Goal: Task Accomplishment & Management: Manage account settings

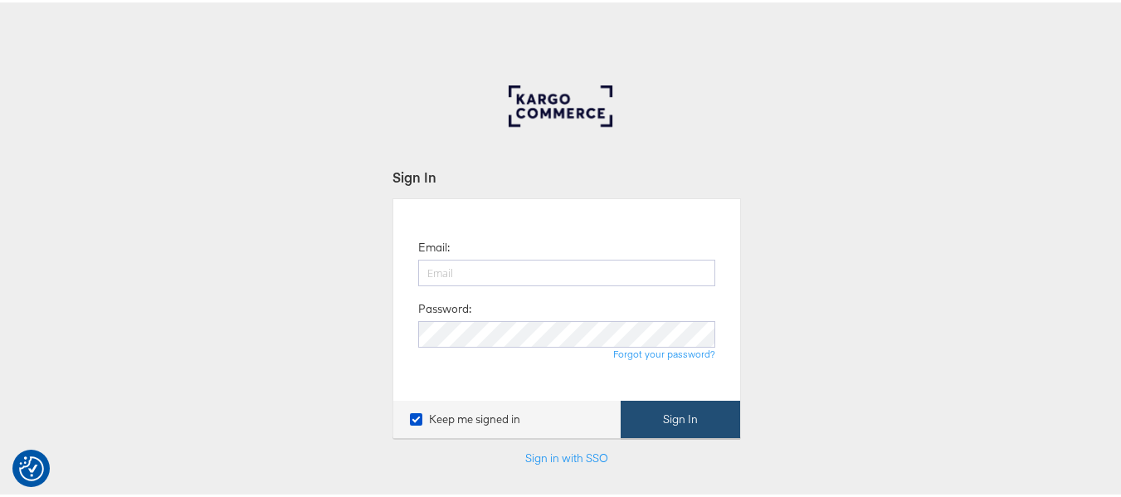
type input "[EMAIL_ADDRESS][PERSON_NAME][DOMAIN_NAME]"
click at [644, 418] on button "Sign In" at bounding box center [681, 416] width 120 height 37
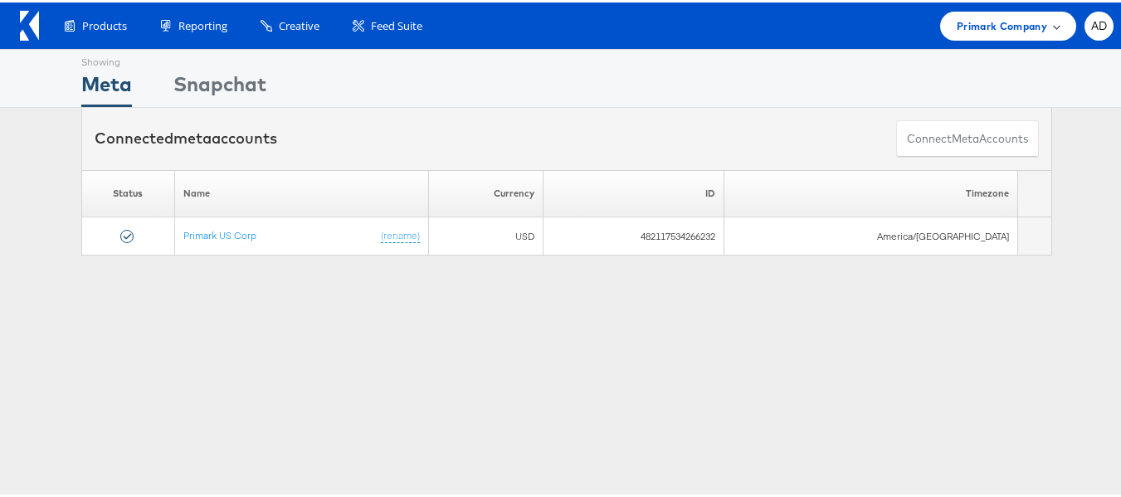
click at [970, 29] on span "Primark Company" at bounding box center [1002, 23] width 90 height 17
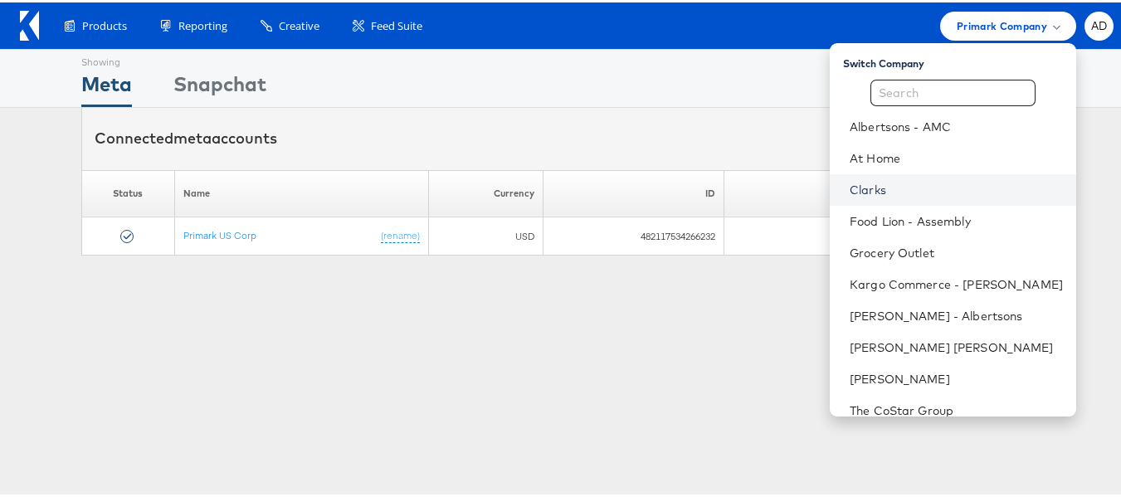
click at [850, 187] on link "Clarks" at bounding box center [956, 187] width 213 height 17
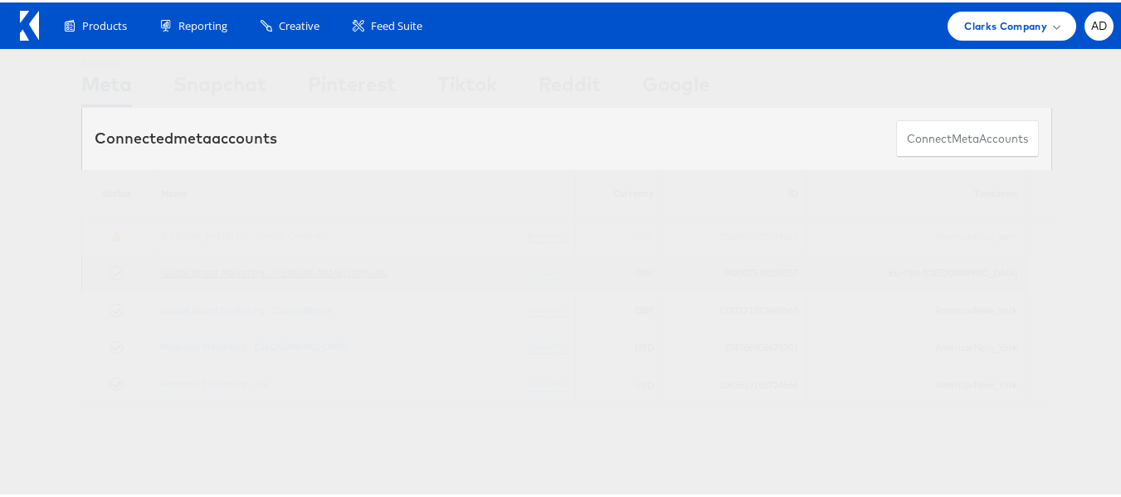
click at [315, 271] on link "Global Brand Marketing - [PERSON_NAME] Originals" at bounding box center [274, 270] width 227 height 12
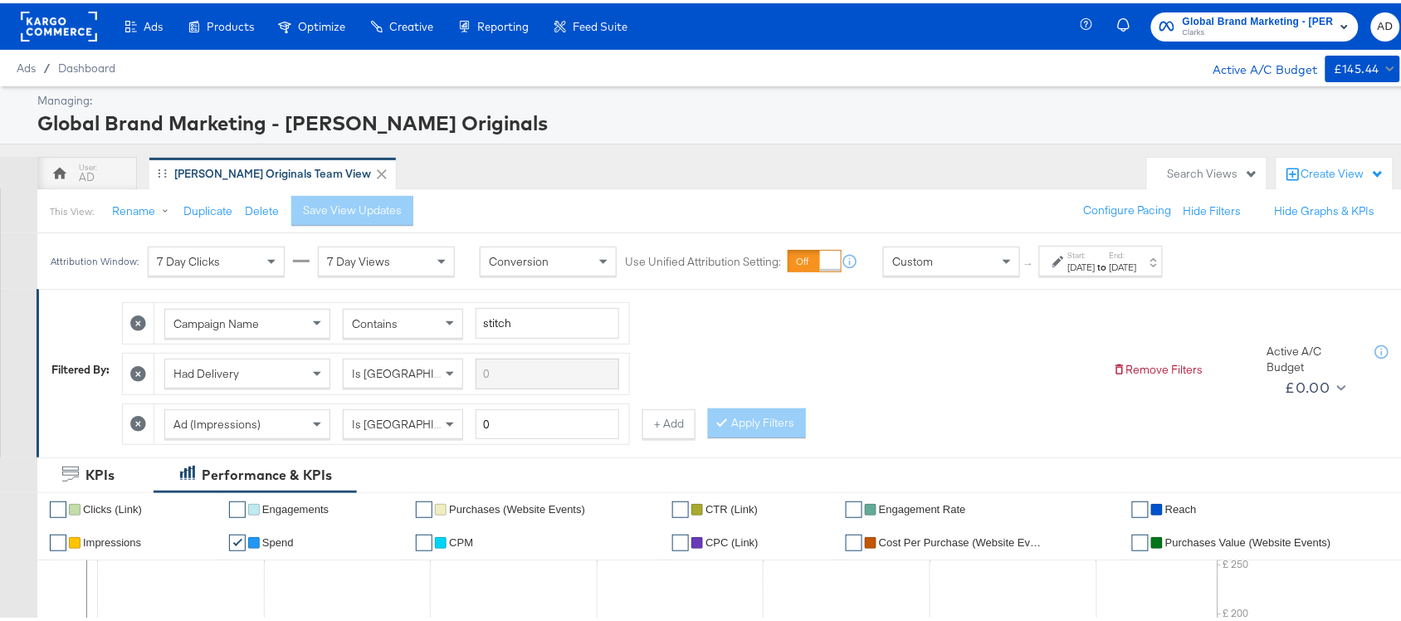
click at [1095, 257] on label "Start:" at bounding box center [1081, 251] width 27 height 11
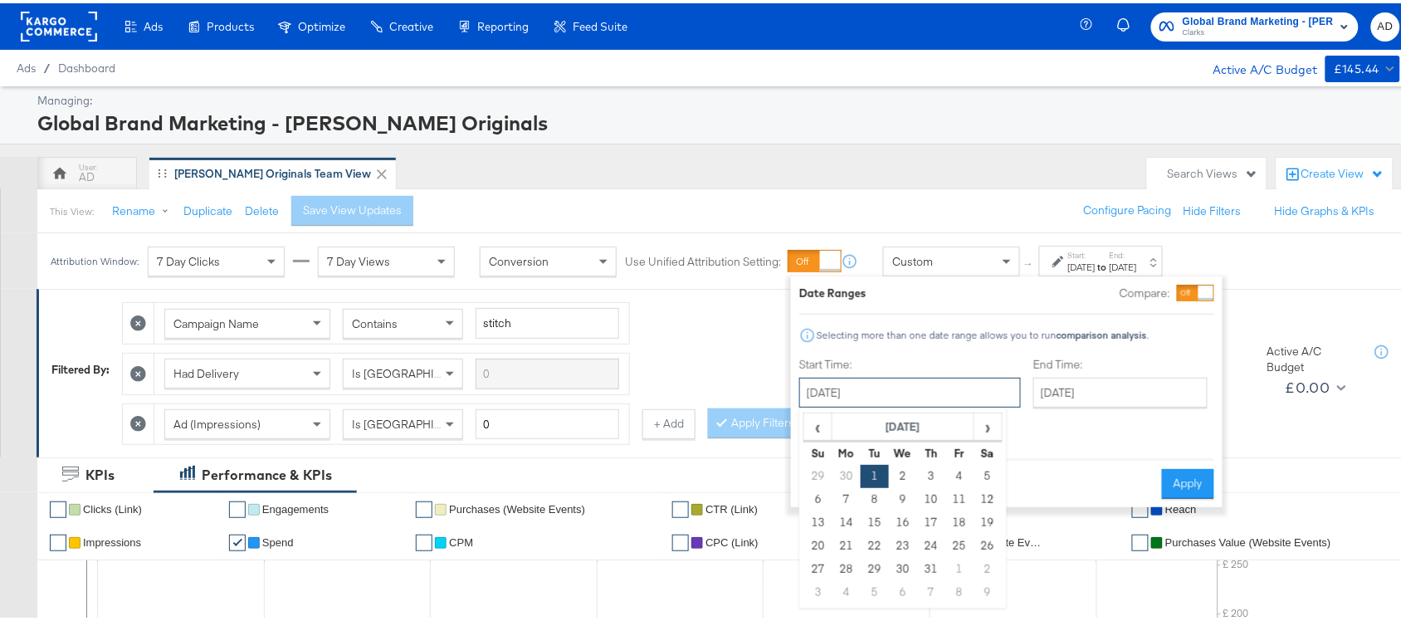
click at [885, 403] on input "July 1st 2025" at bounding box center [910, 389] width 222 height 30
click at [990, 427] on span "›" at bounding box center [988, 423] width 26 height 25
click at [907, 524] on td "13" at bounding box center [903, 519] width 28 height 23
type input "August 13th 2025"
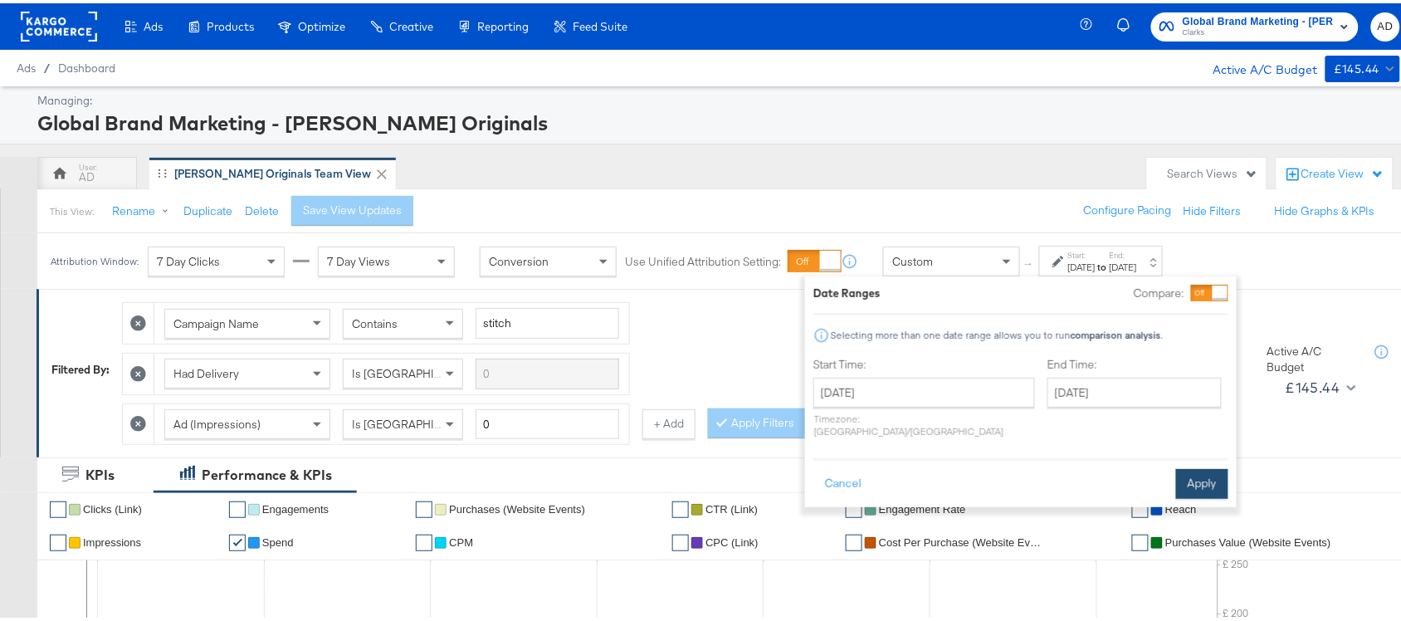
click at [1196, 471] on button "Apply" at bounding box center [1202, 481] width 52 height 30
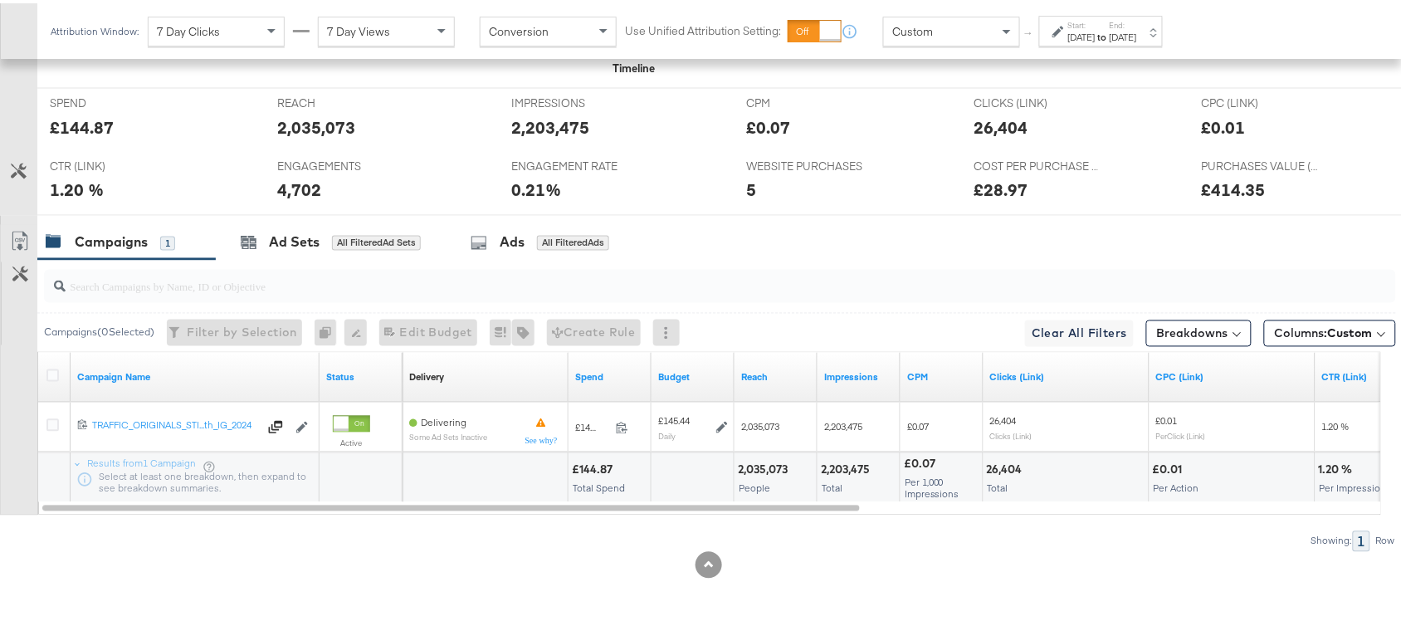
scroll to position [765, 0]
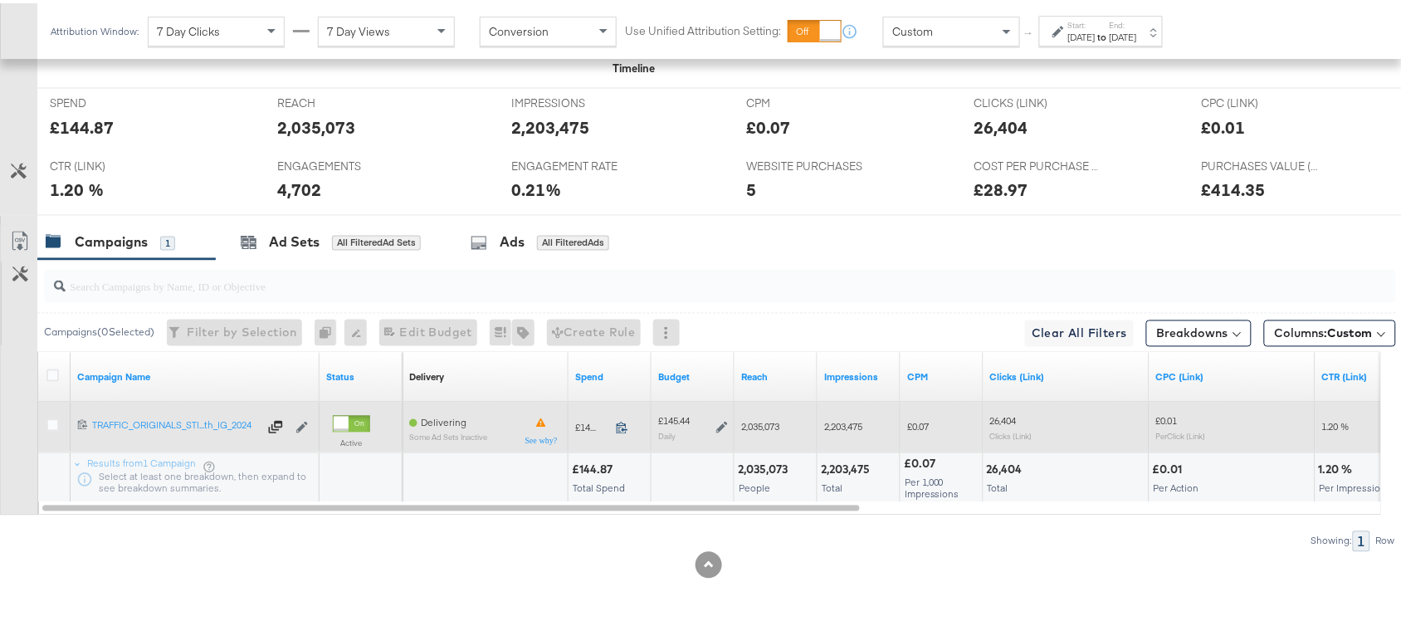
click at [624, 427] on icon at bounding box center [622, 425] width 11 height 12
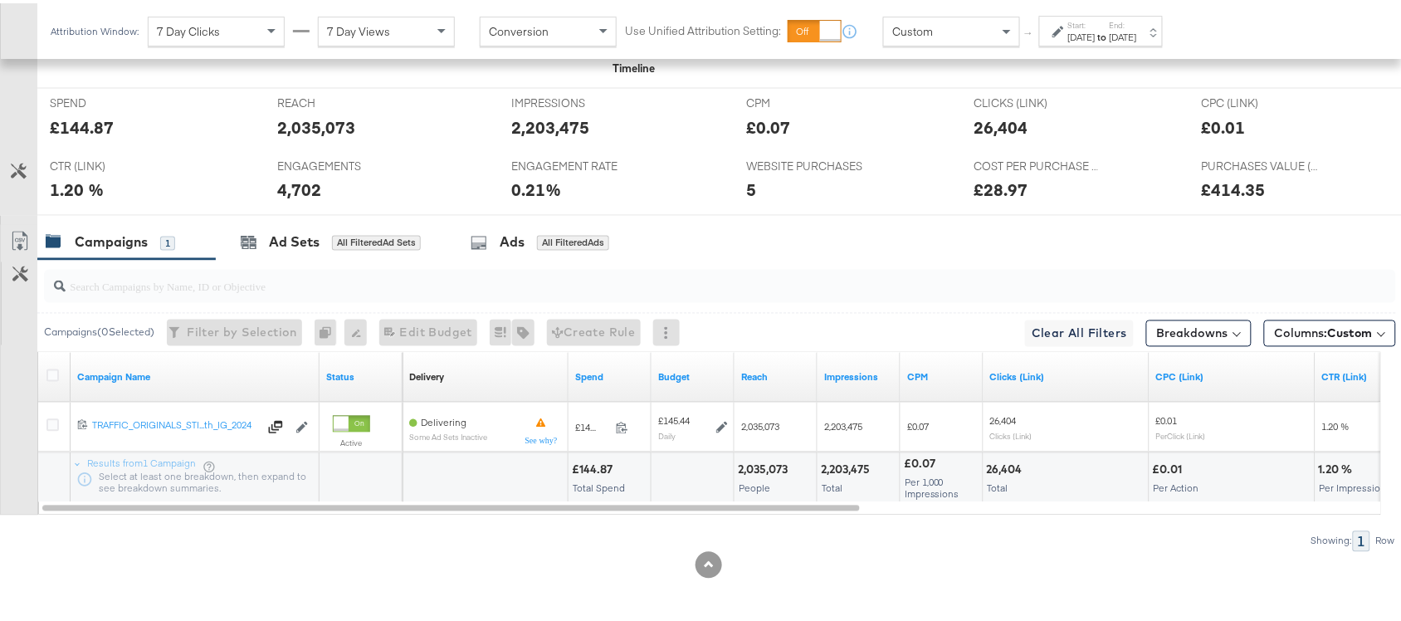
click at [1095, 31] on div "[DATE]" at bounding box center [1081, 33] width 27 height 13
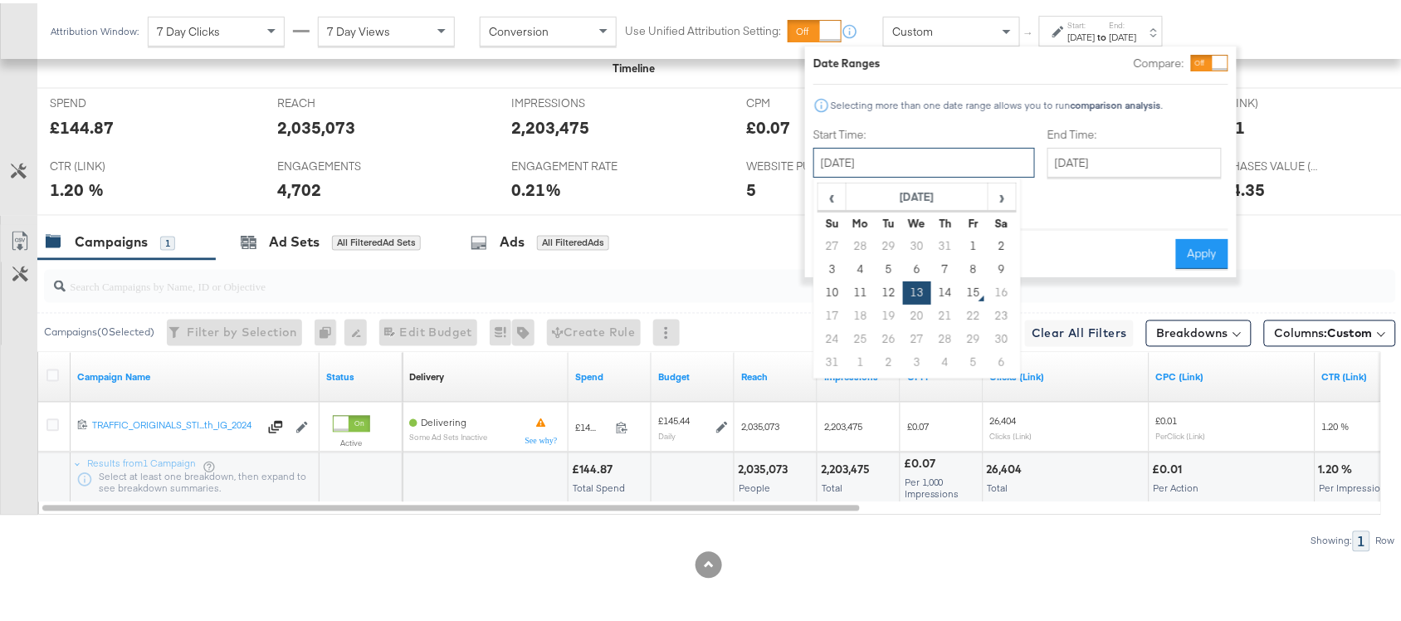
click at [918, 164] on input "[DATE]" at bounding box center [924, 159] width 222 height 30
click at [939, 291] on td "14" at bounding box center [945, 289] width 28 height 23
type input "[DATE]"
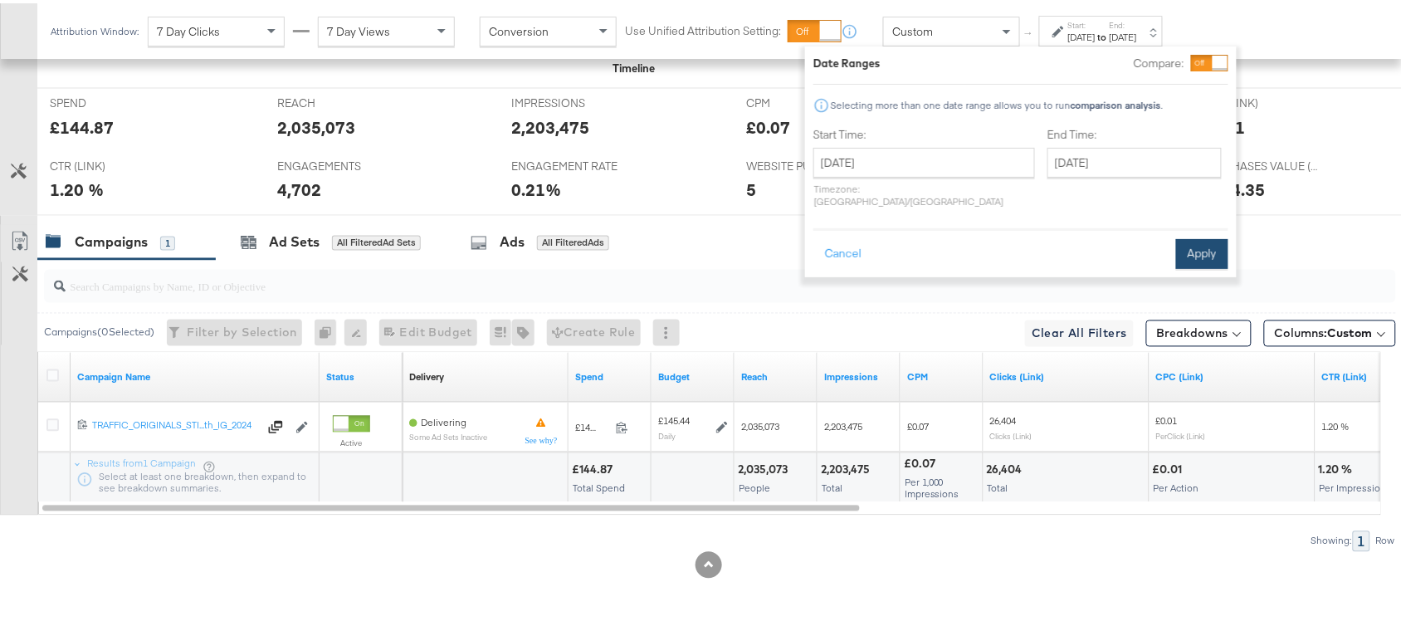
click at [1191, 237] on button "Apply" at bounding box center [1202, 251] width 52 height 30
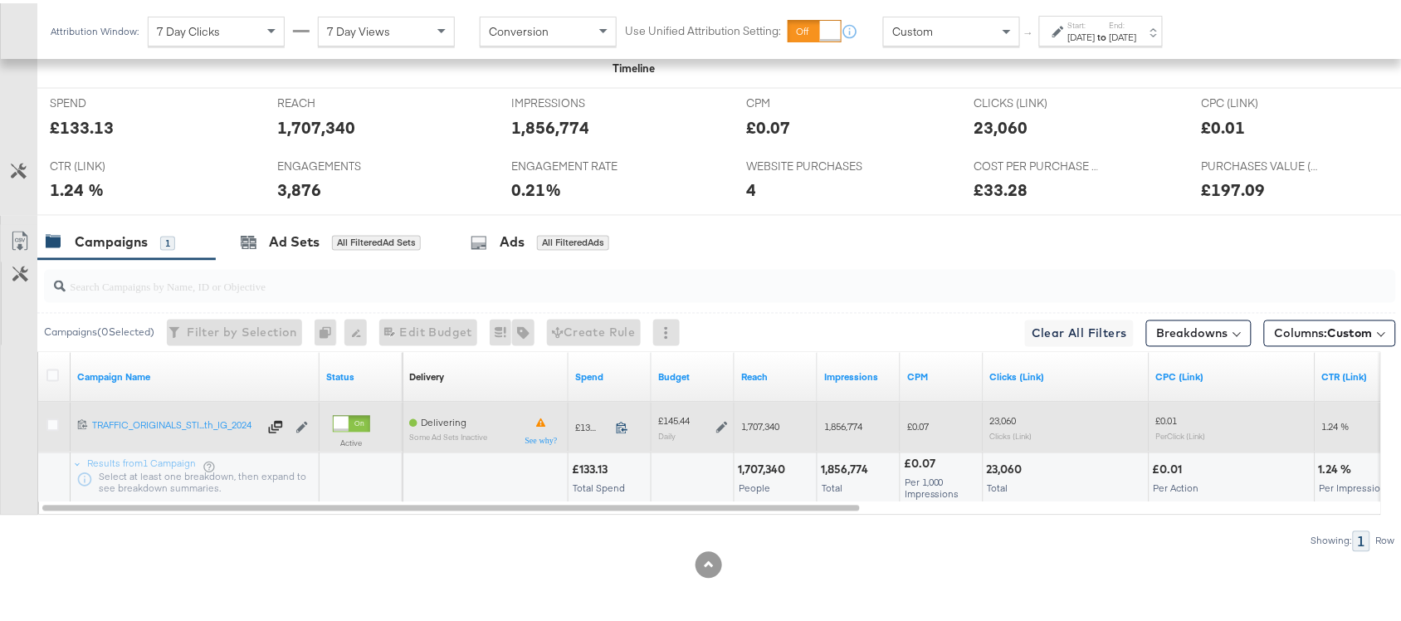
click at [627, 426] on icon at bounding box center [622, 424] width 12 height 12
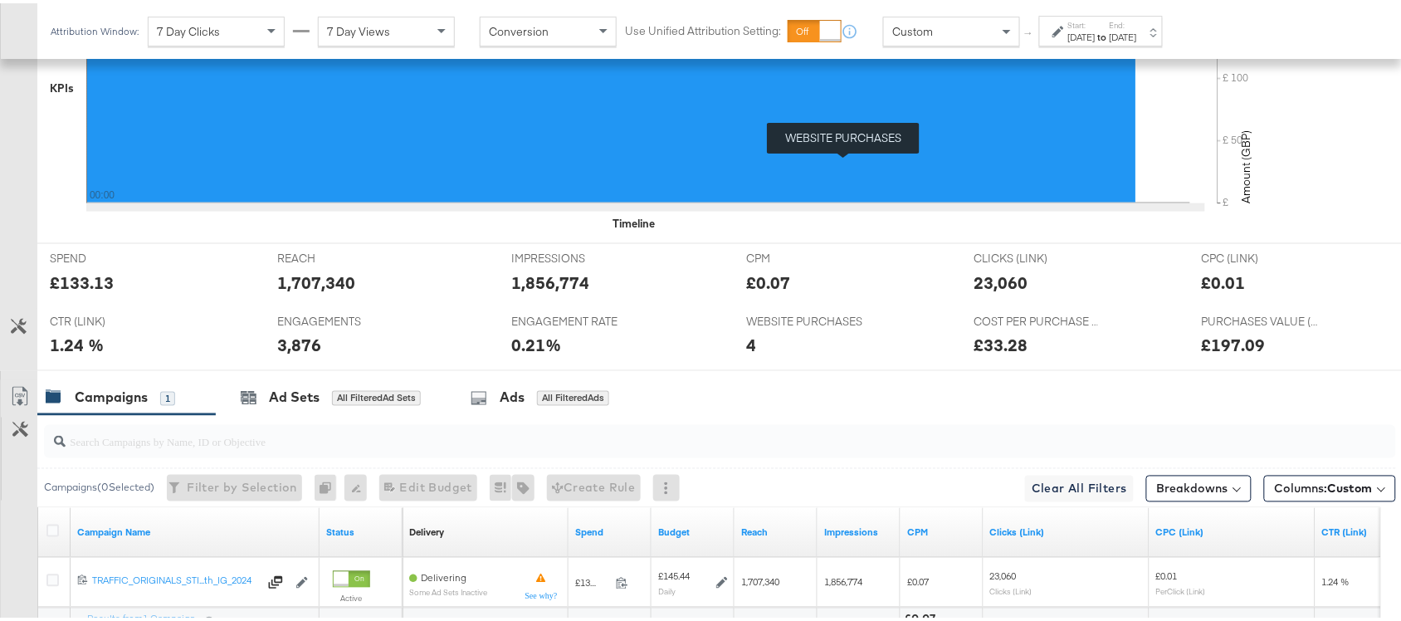
scroll to position [0, 0]
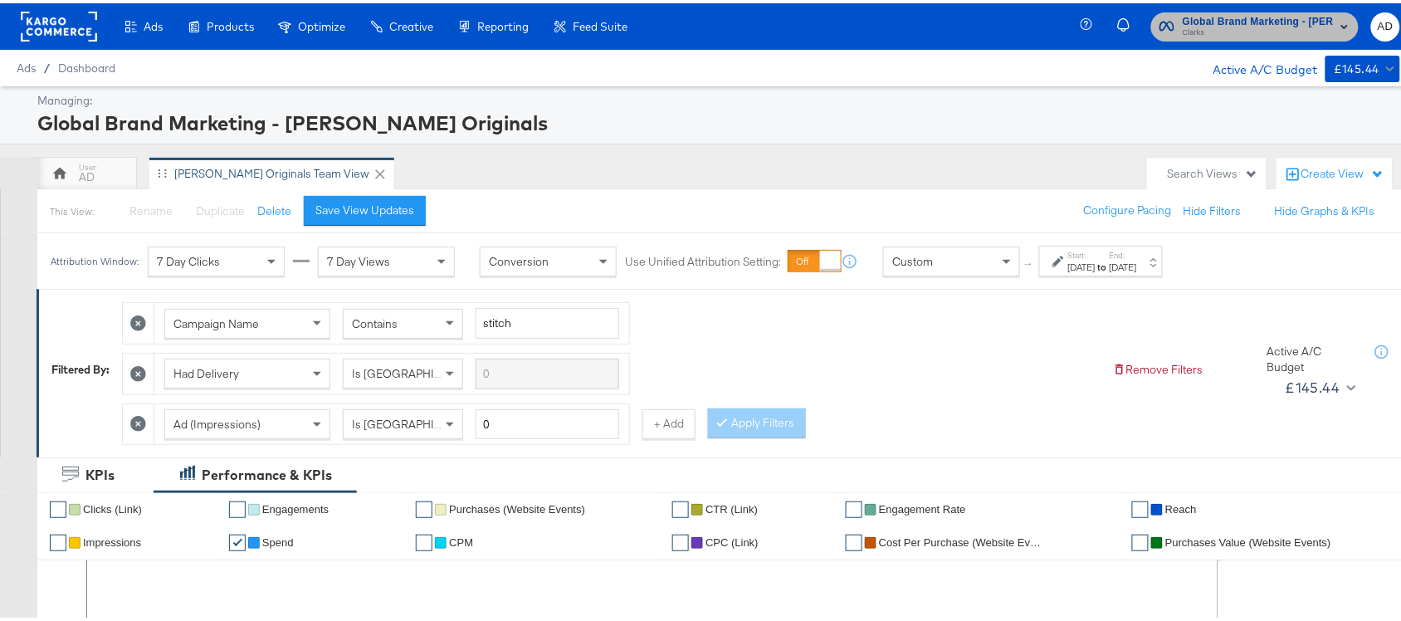
click at [1241, 29] on span "Clarks" at bounding box center [1258, 29] width 151 height 13
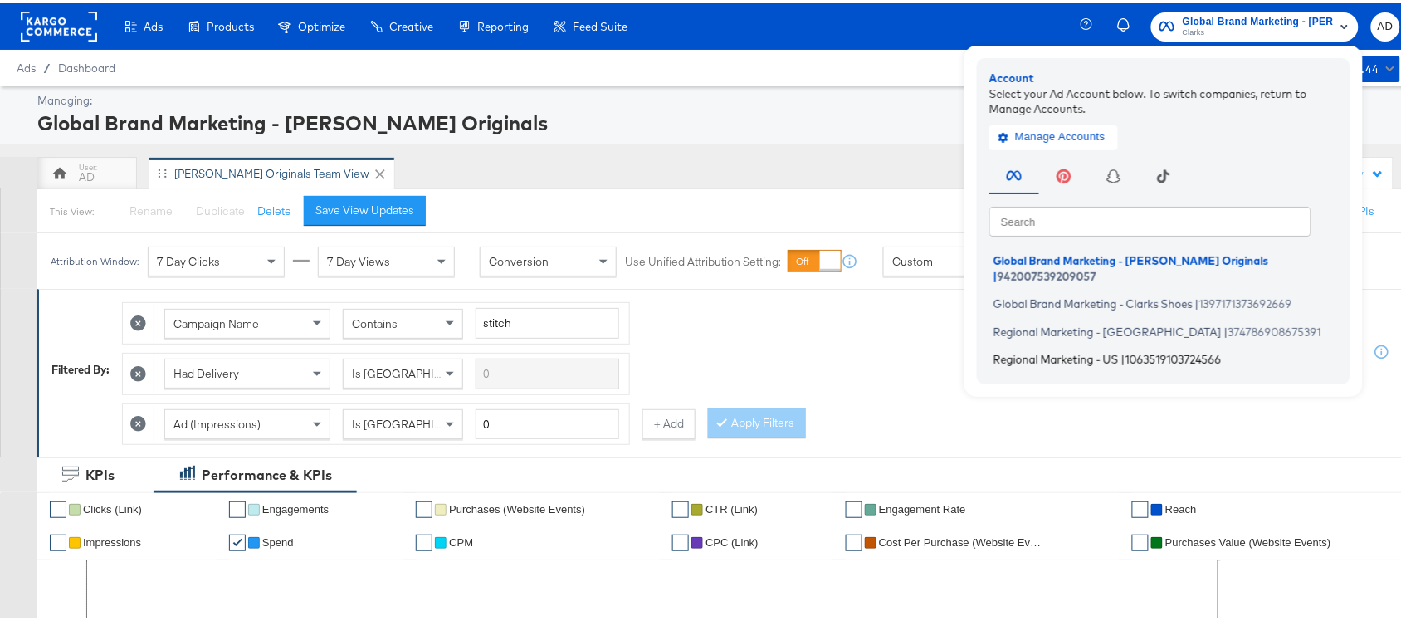
click at [1022, 349] on span "Regional Marketing - US" at bounding box center [1055, 355] width 125 height 13
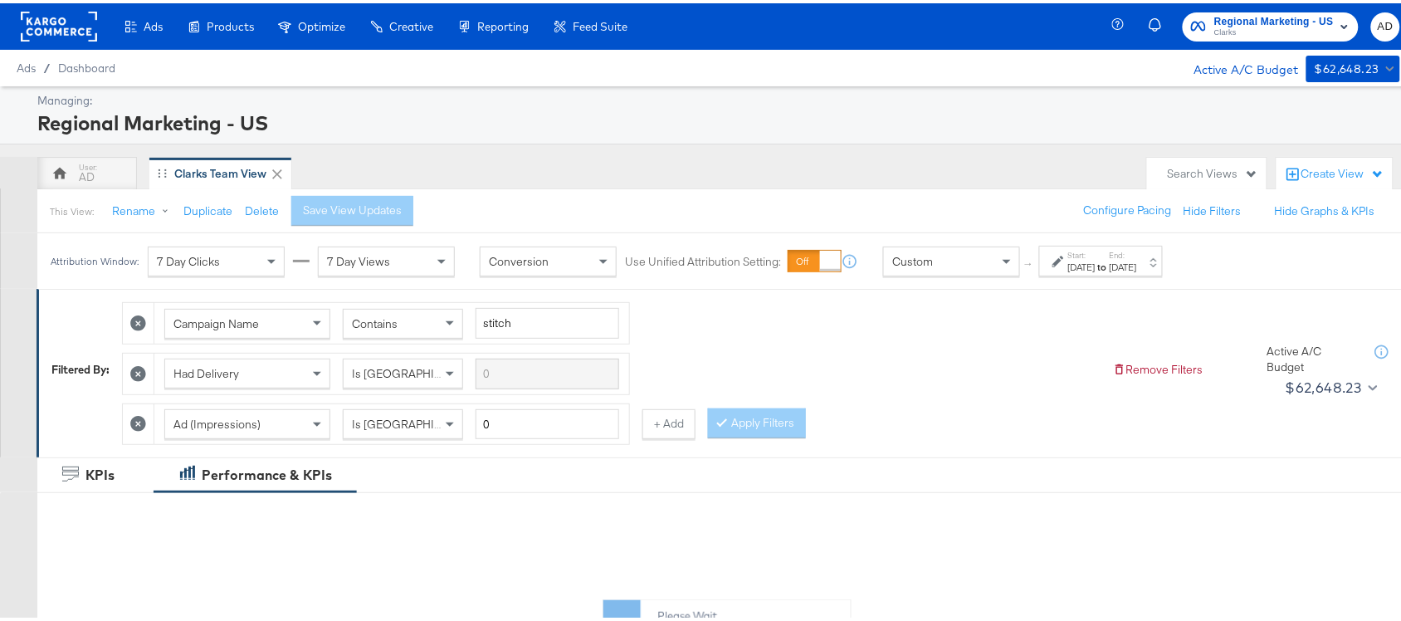
click at [1095, 267] on div "Jul 27th 2025" at bounding box center [1081, 263] width 27 height 13
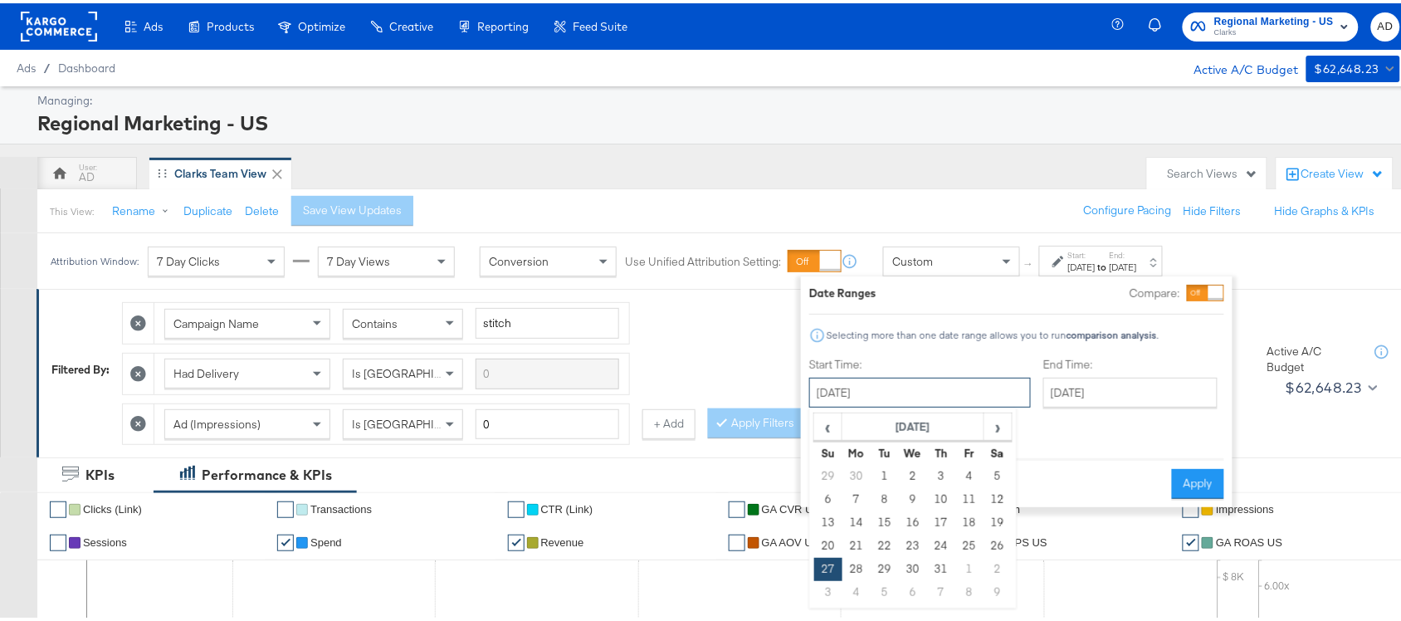
click at [920, 386] on input "July 27th 2025" at bounding box center [920, 389] width 222 height 30
click at [1001, 430] on span "›" at bounding box center [998, 423] width 26 height 25
click at [917, 510] on td "13" at bounding box center [913, 519] width 28 height 23
type input "[DATE]"
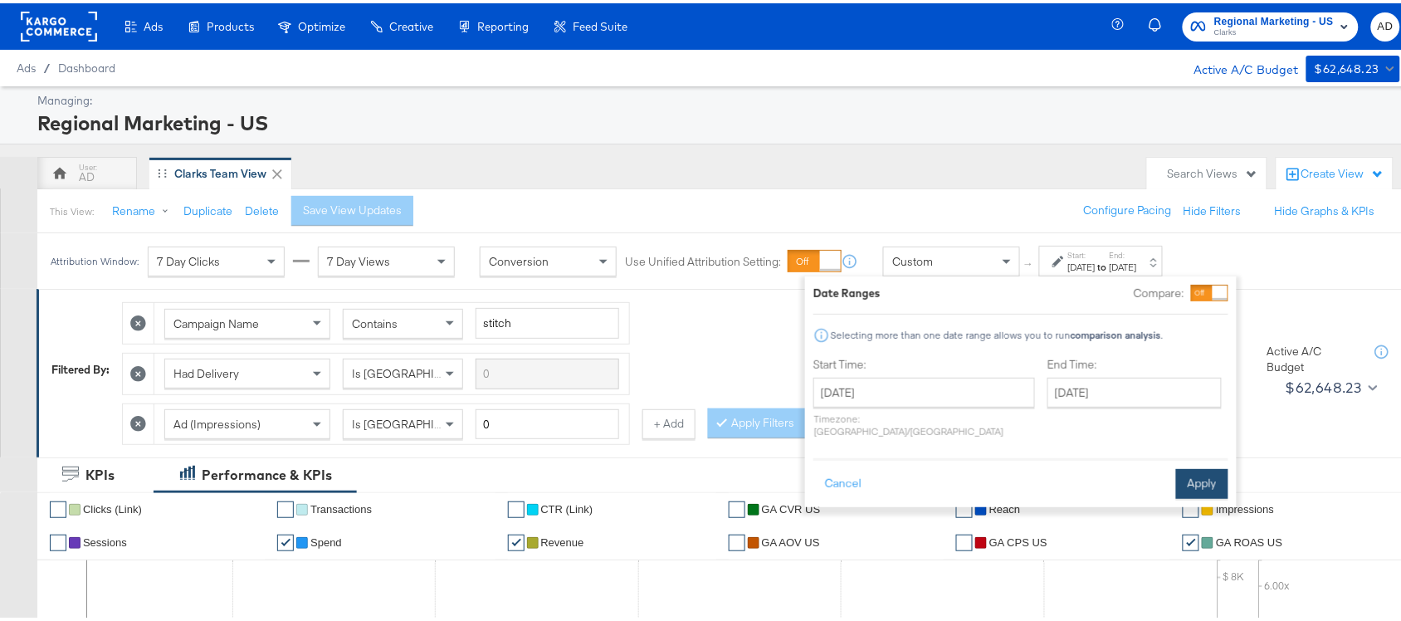
click at [1203, 467] on button "Apply" at bounding box center [1202, 481] width 52 height 30
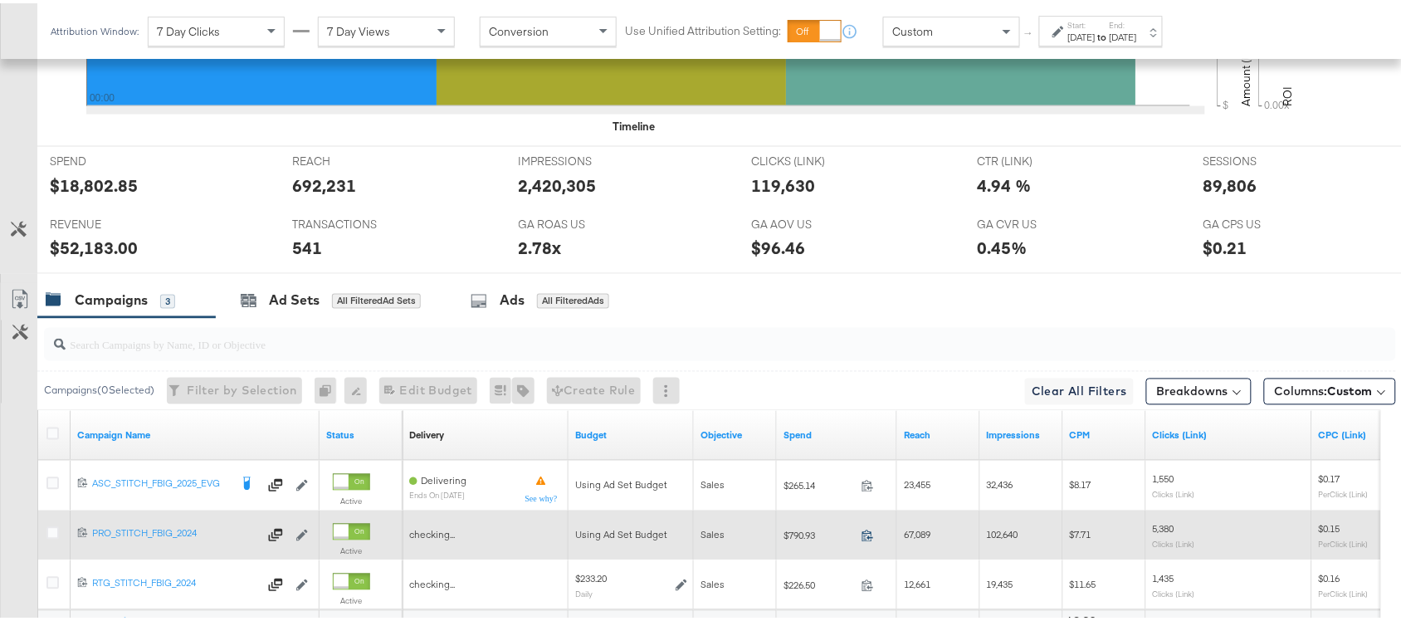
scroll to position [865, 0]
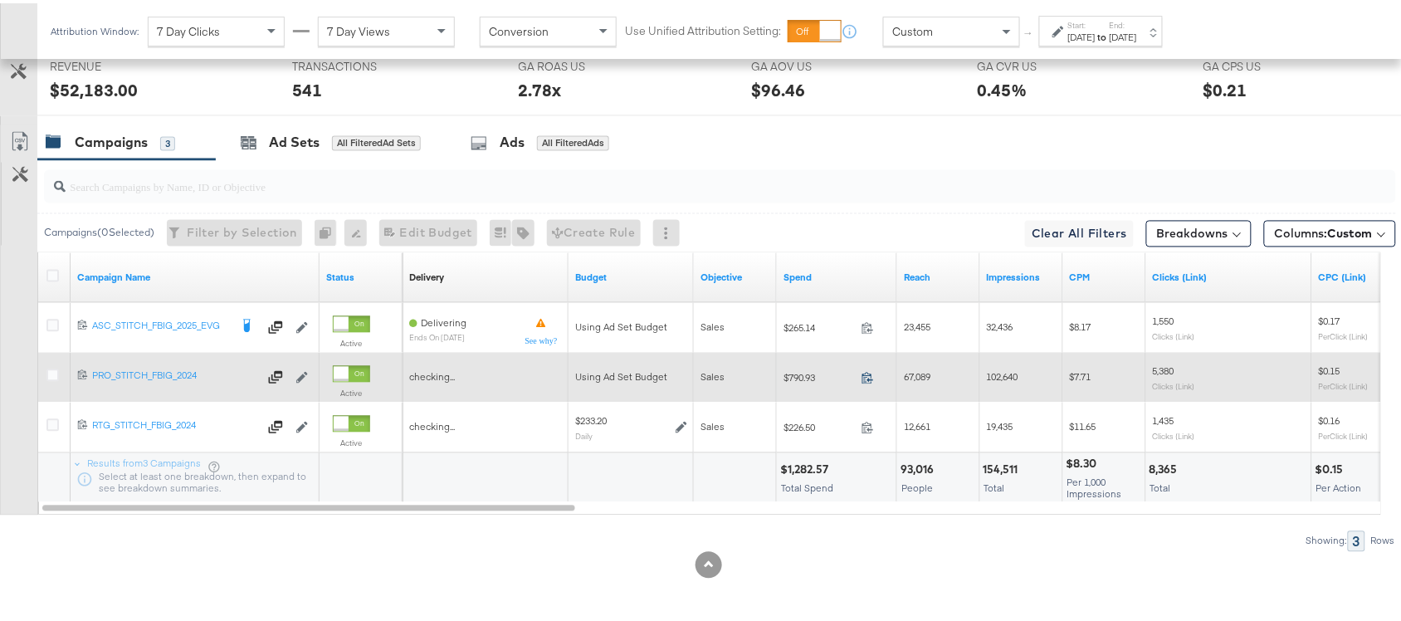
click at [867, 373] on icon at bounding box center [867, 374] width 12 height 12
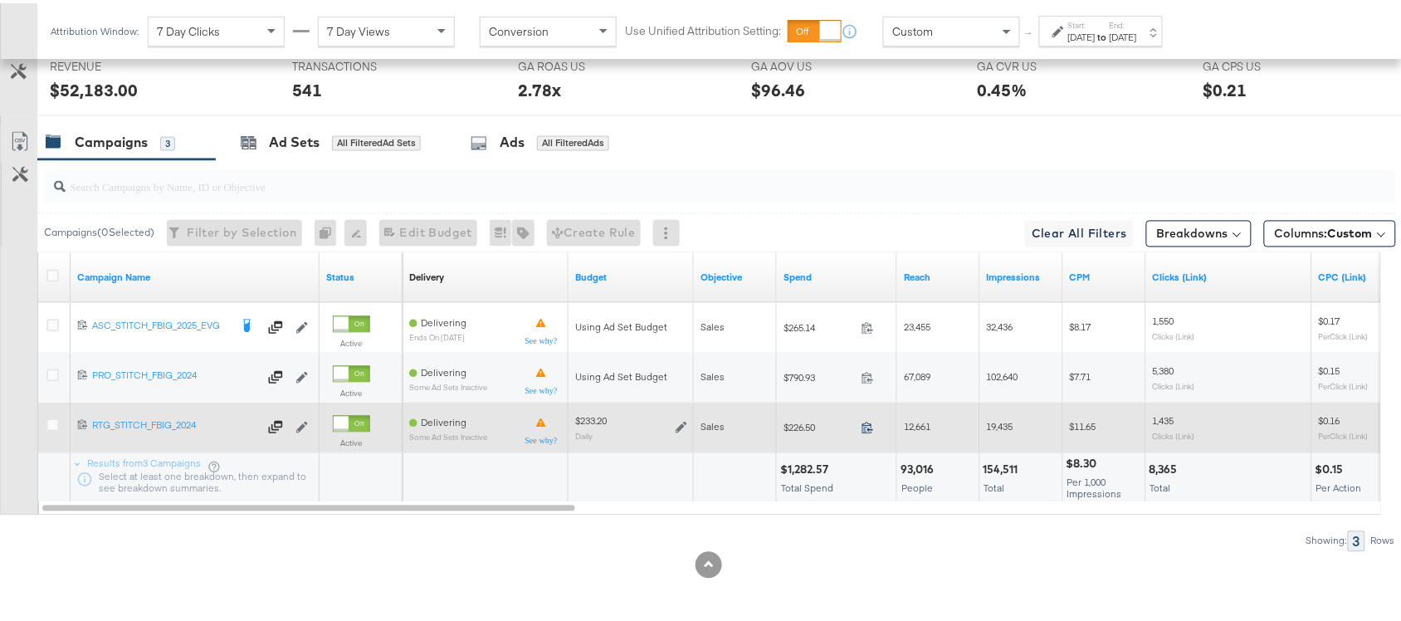
click at [866, 426] on icon at bounding box center [867, 424] width 12 height 12
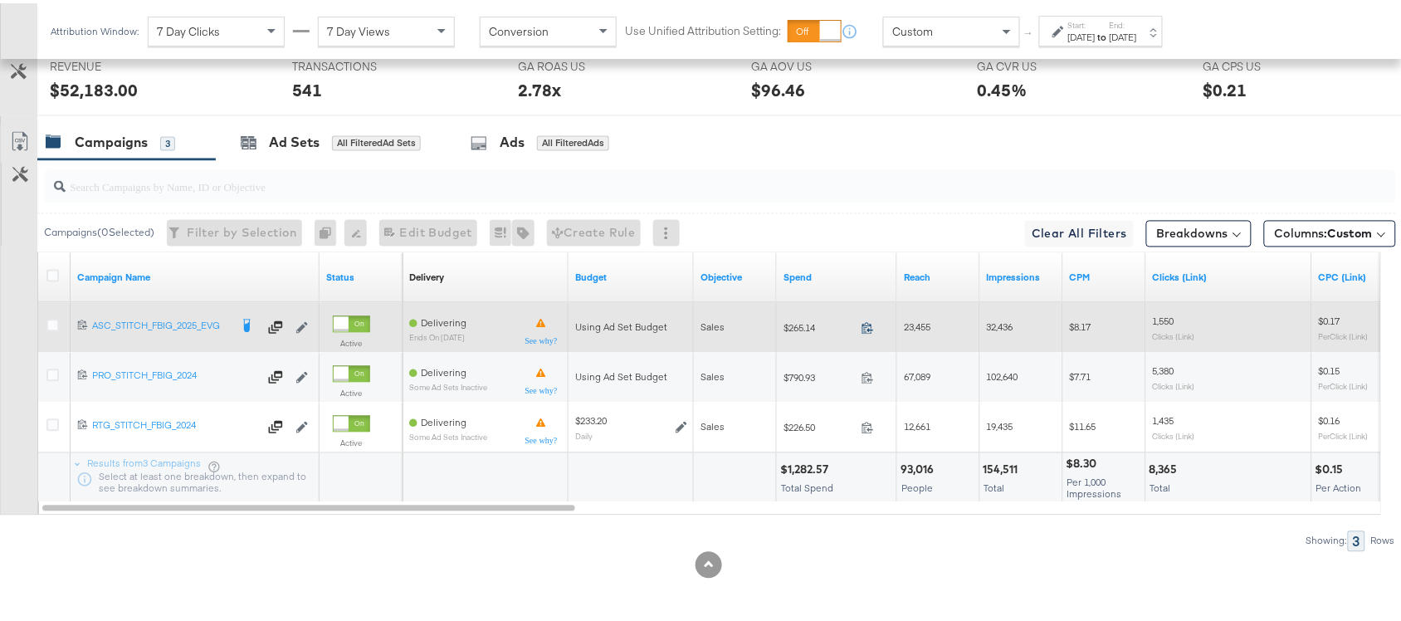
click at [870, 324] on icon at bounding box center [867, 325] width 12 height 12
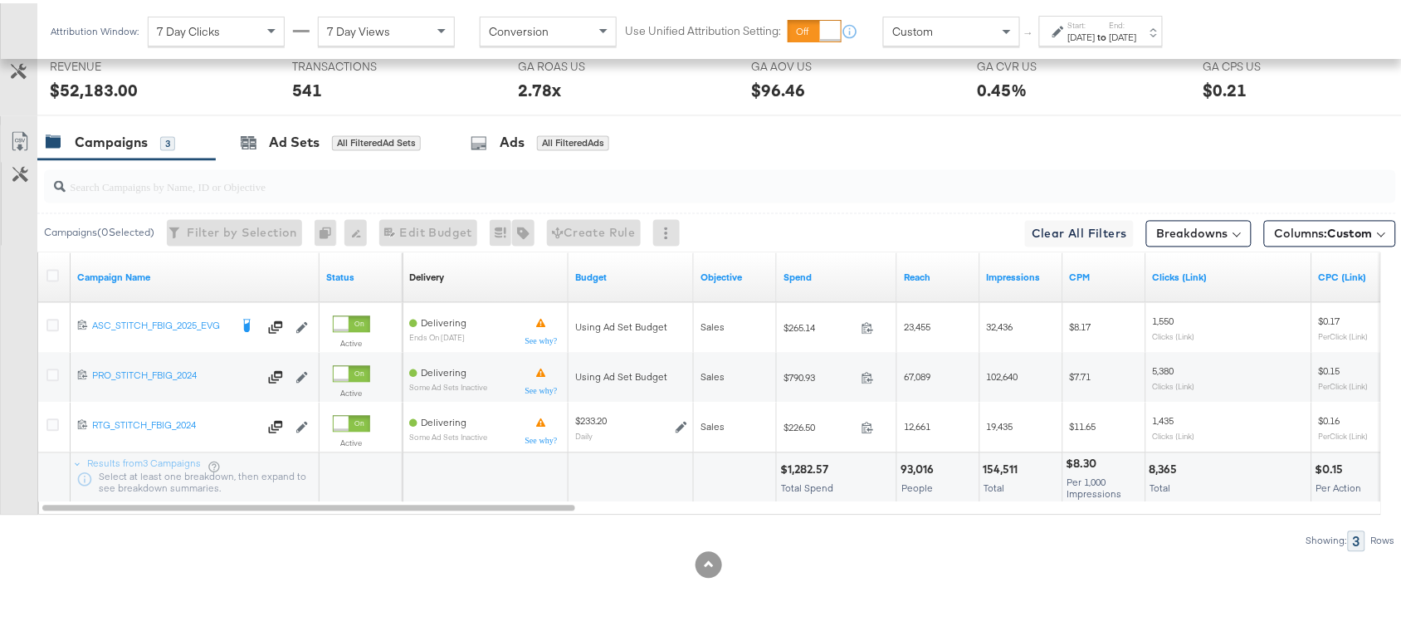
click at [1137, 27] on div "Aug 13th 2025" at bounding box center [1123, 33] width 27 height 13
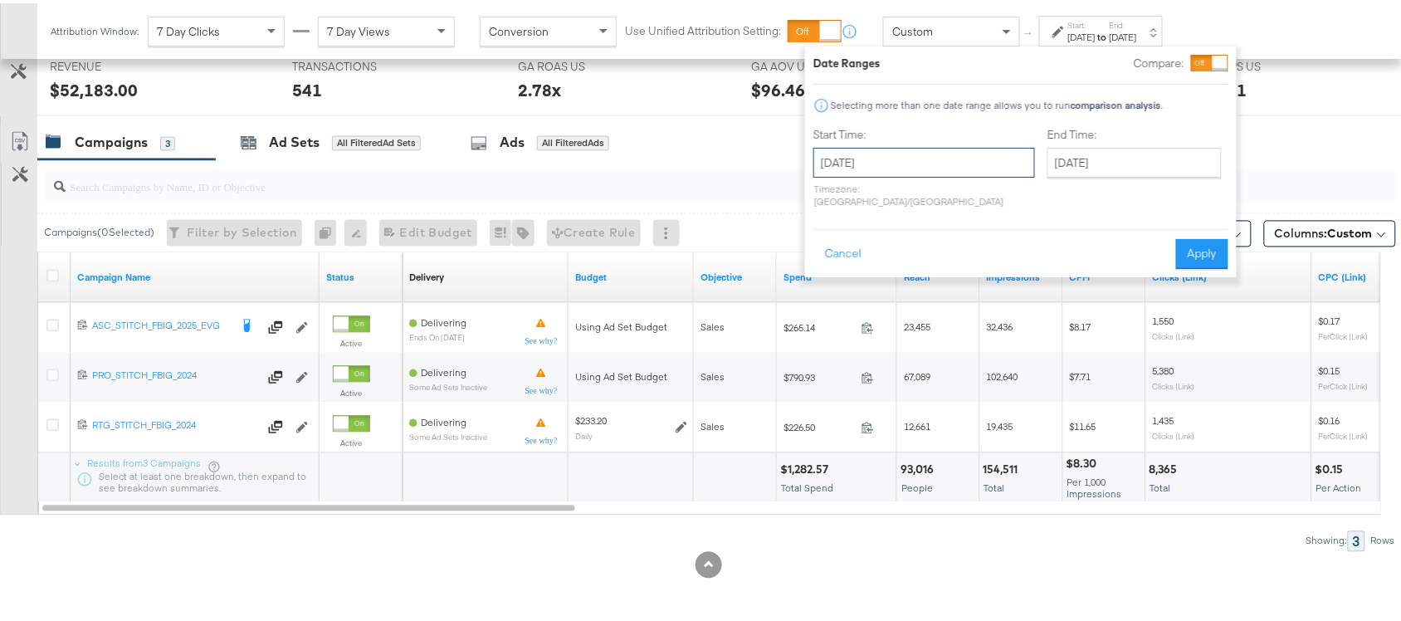
click at [901, 164] on input "August 13th 2025" at bounding box center [924, 159] width 222 height 30
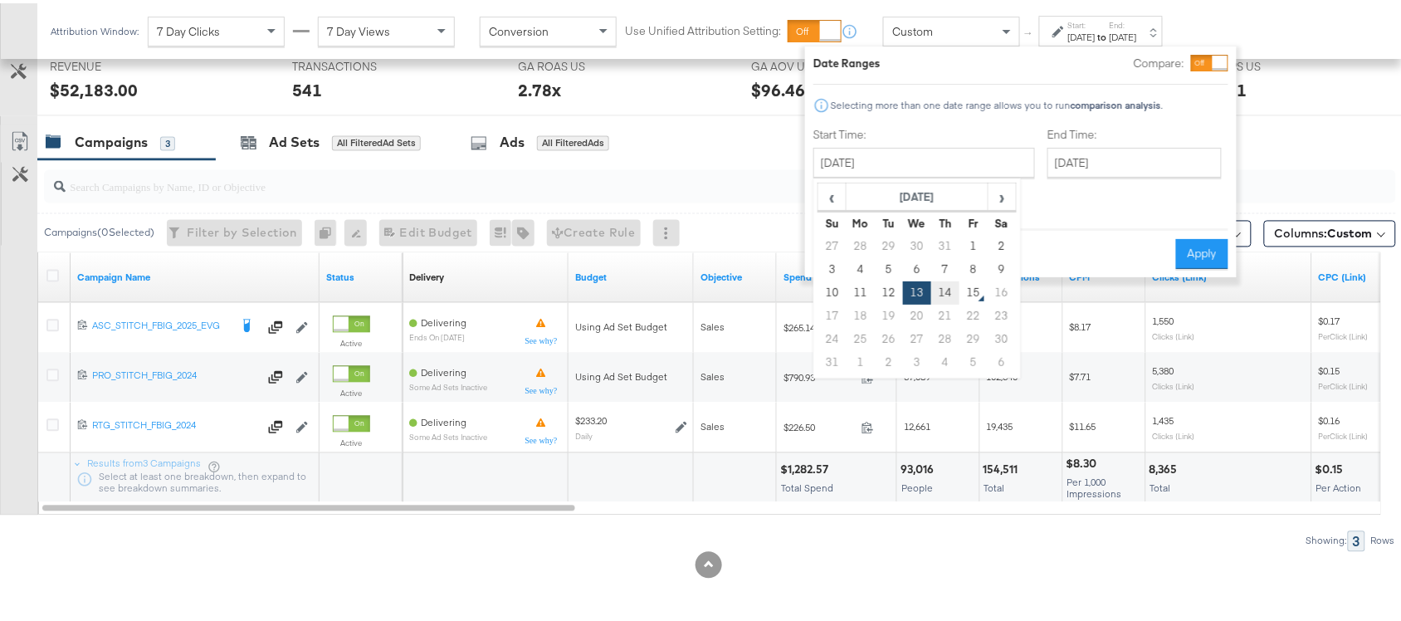
click at [938, 286] on td "14" at bounding box center [945, 289] width 28 height 23
type input "August 14th 2025"
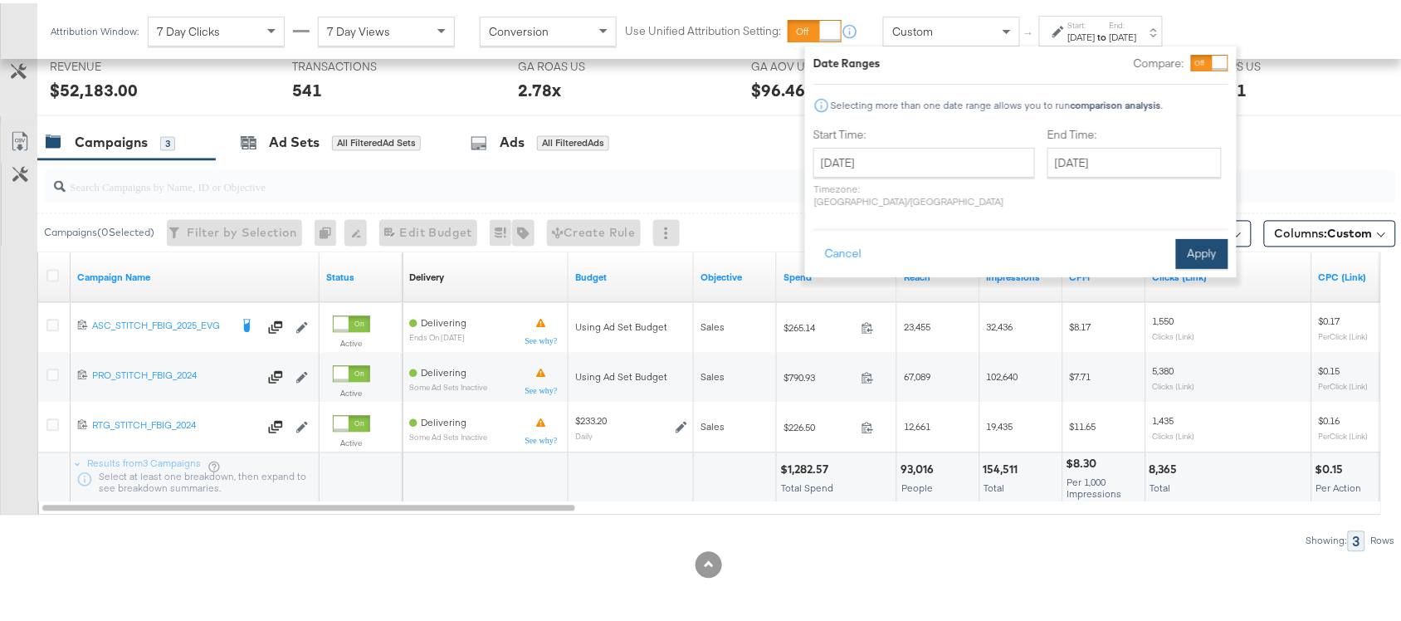
click at [1210, 238] on button "Apply" at bounding box center [1202, 251] width 52 height 30
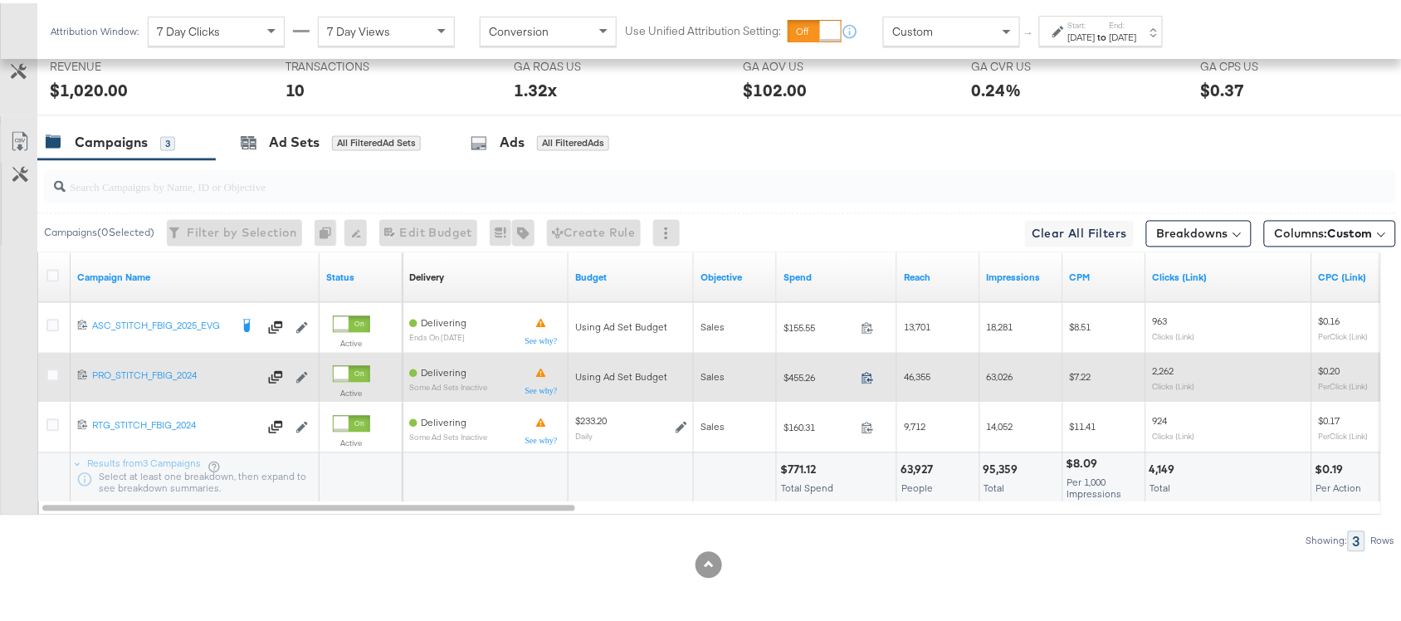
click at [869, 373] on icon at bounding box center [867, 374] width 12 height 12
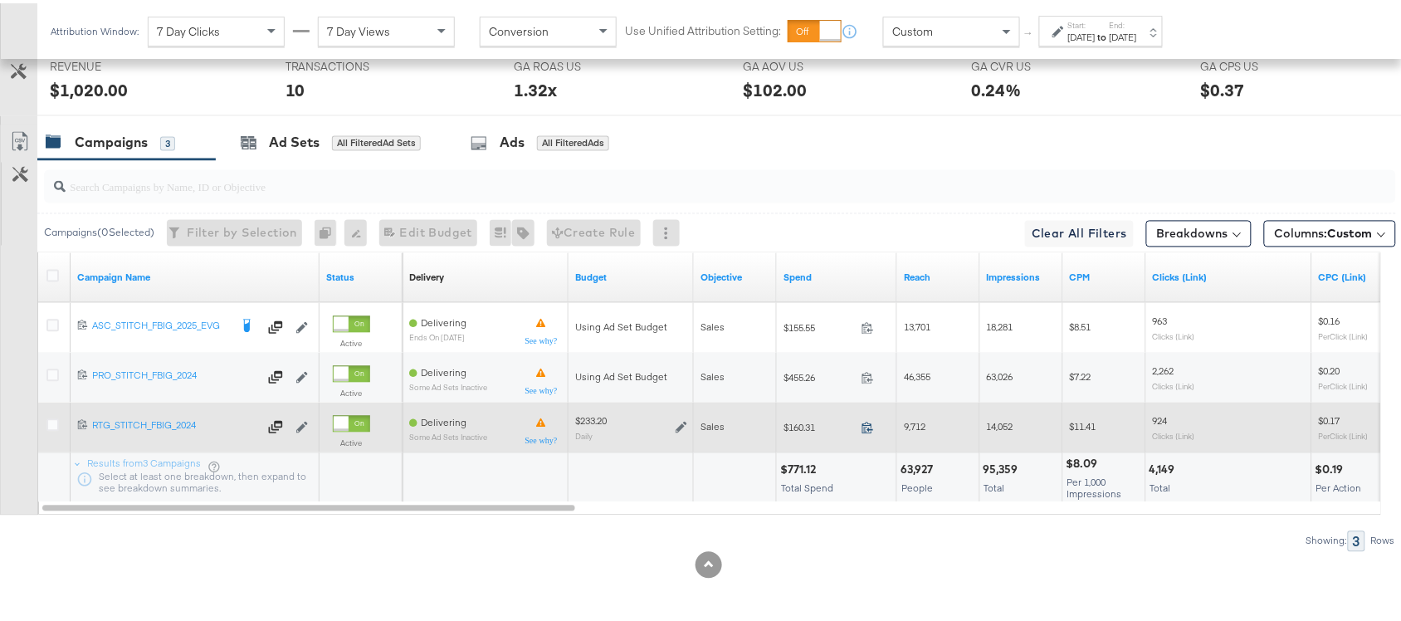
click at [867, 419] on icon at bounding box center [867, 424] width 12 height 12
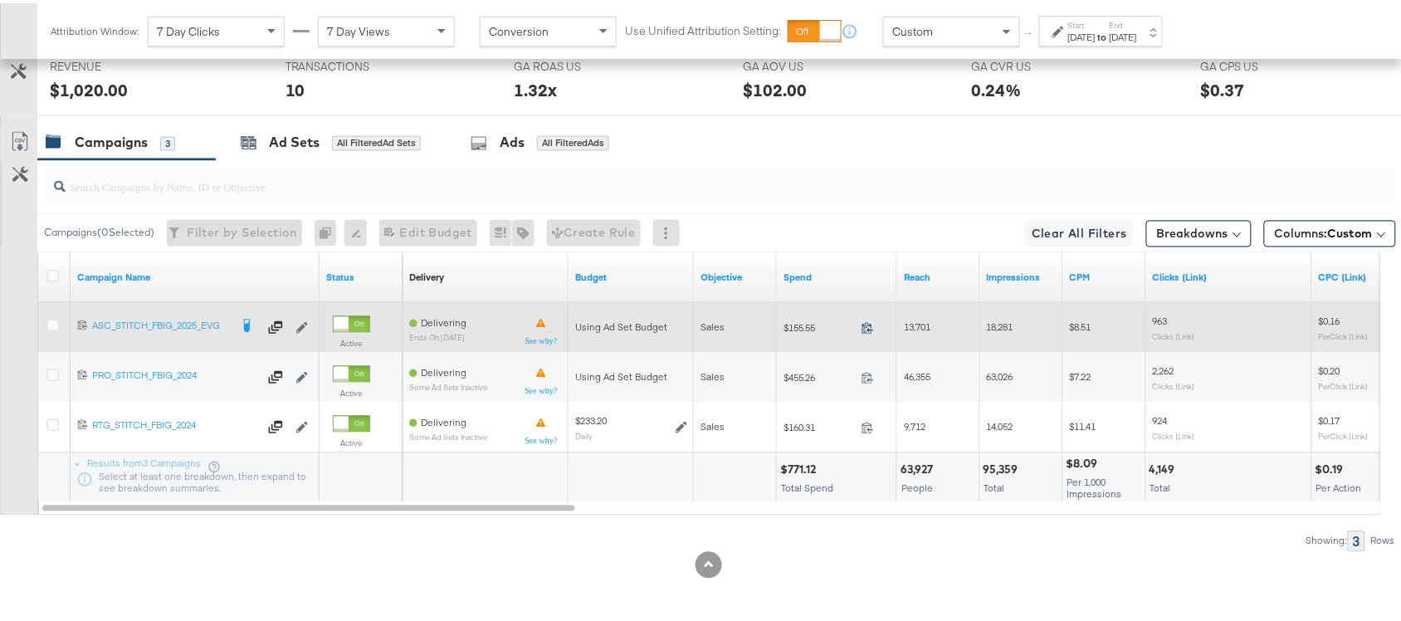
click at [867, 325] on icon at bounding box center [867, 325] width 12 height 12
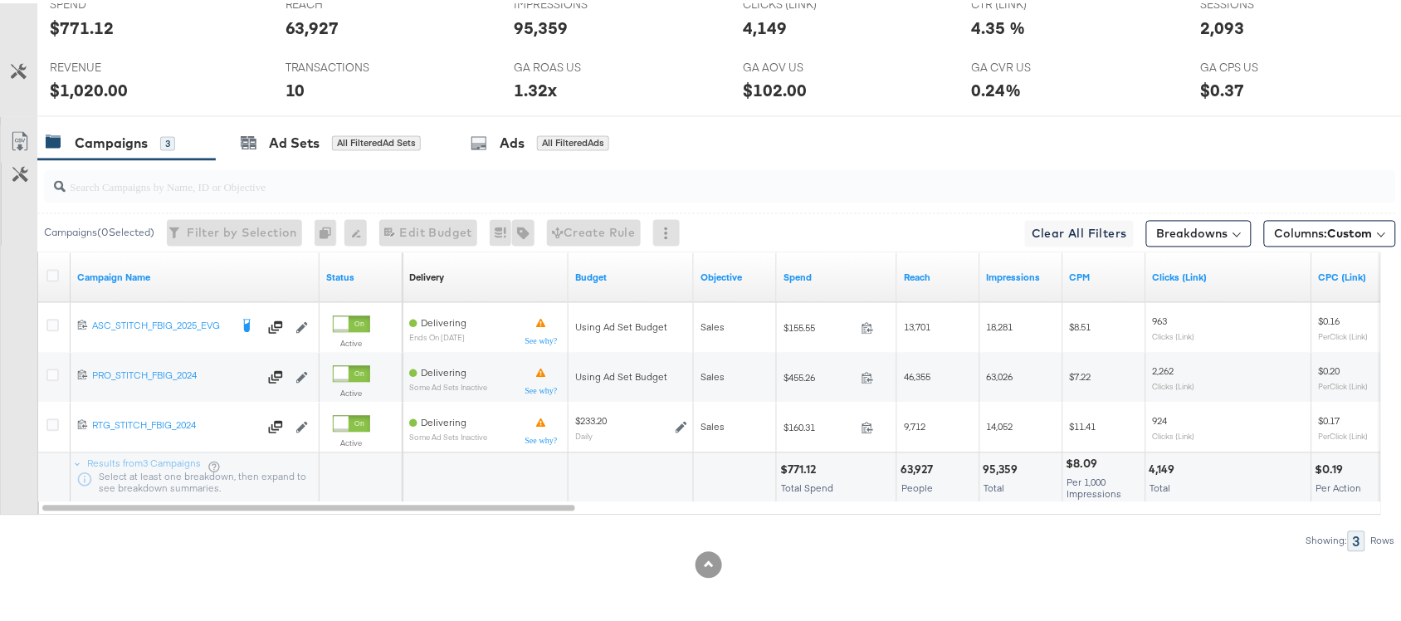
scroll to position [0, 0]
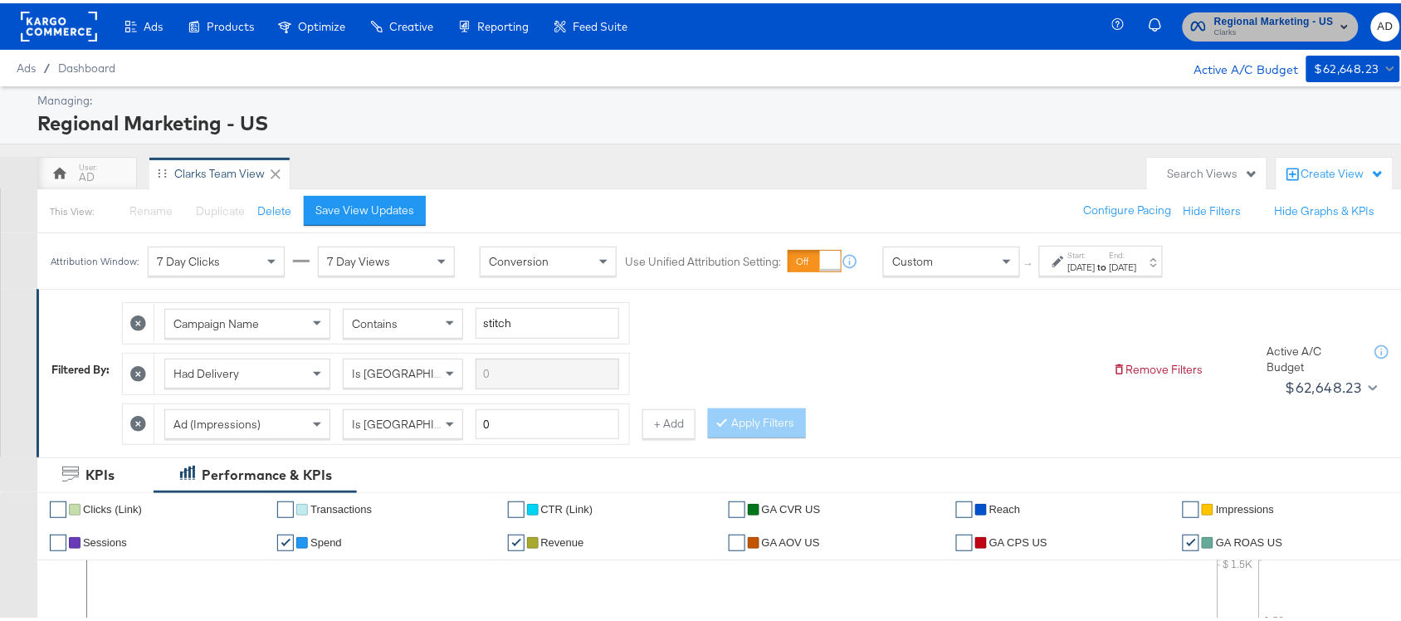
click at [1249, 19] on span "Regional Marketing - US" at bounding box center [1274, 18] width 120 height 17
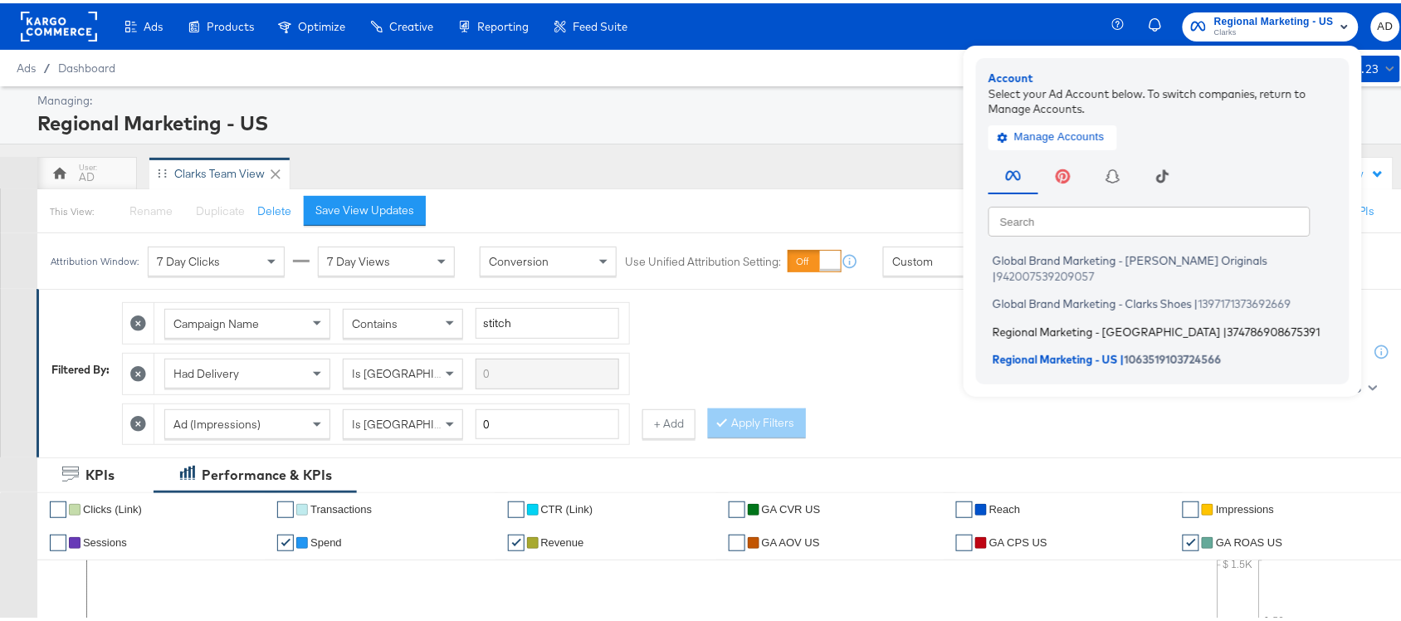
click at [1040, 321] on span "Regional Marketing - CA" at bounding box center [1107, 327] width 228 height 13
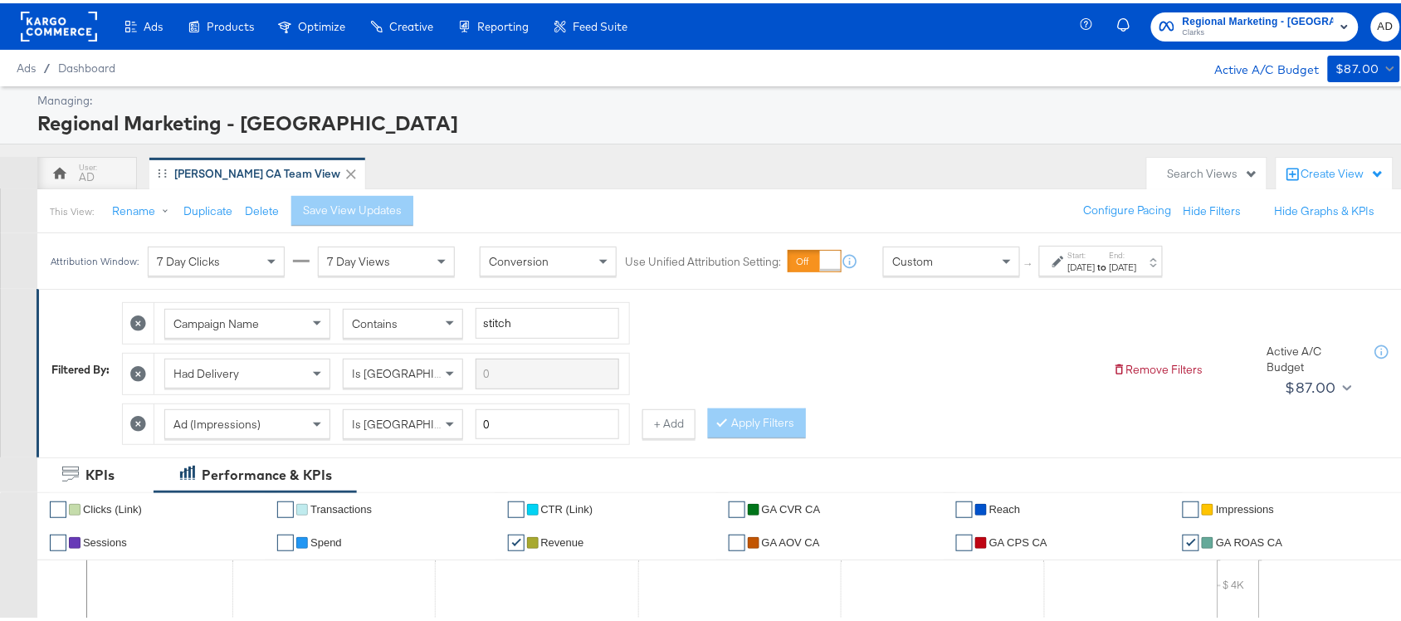
click at [1137, 260] on div "[DATE]" at bounding box center [1123, 263] width 27 height 13
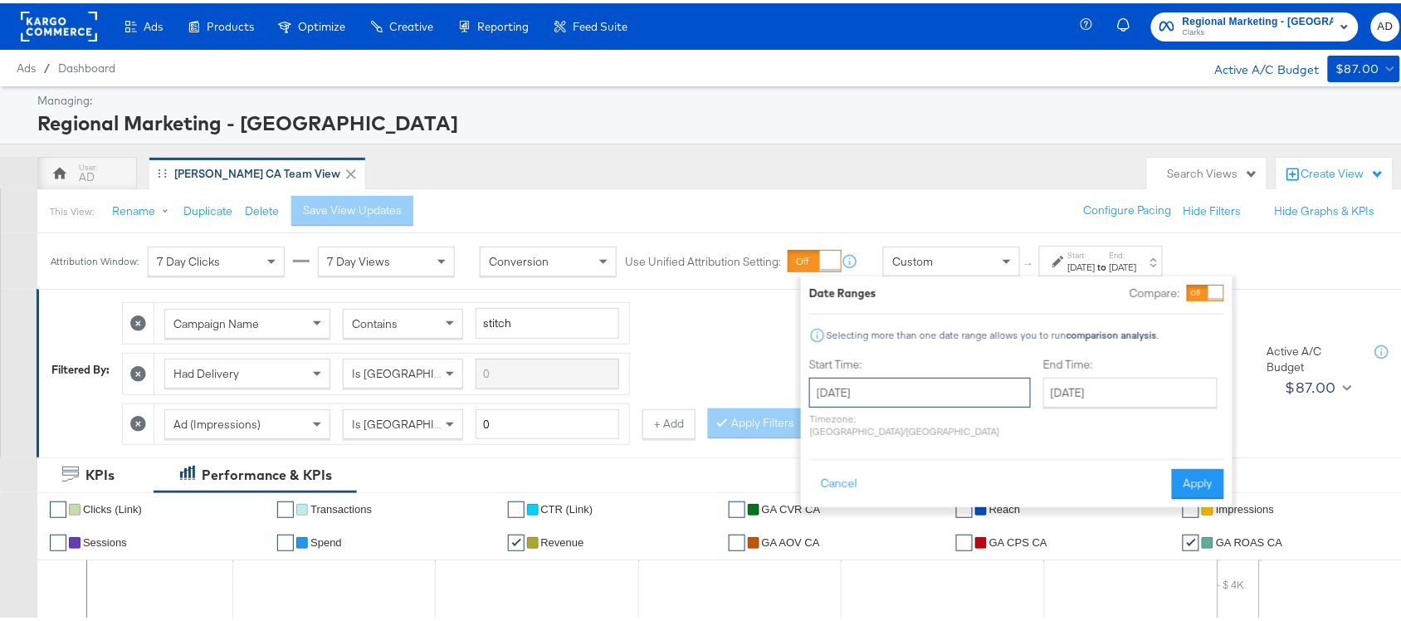
click at [926, 394] on input "[DATE]" at bounding box center [920, 389] width 222 height 30
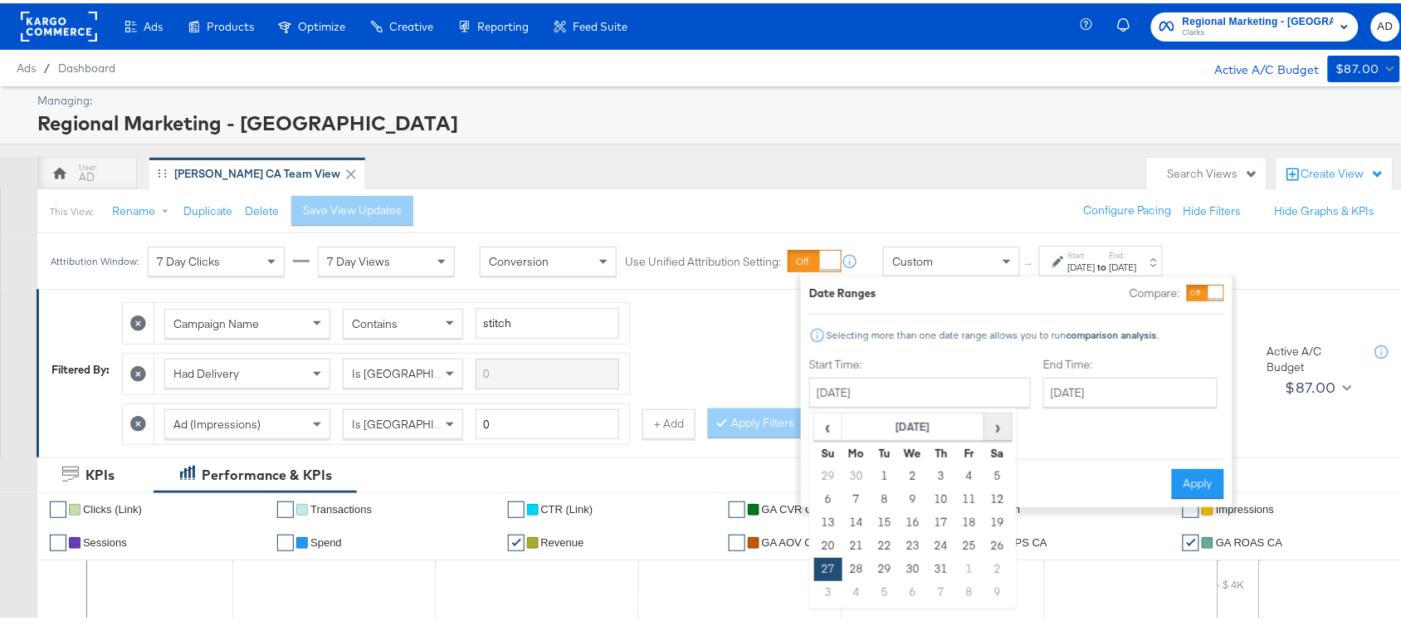
click at [993, 417] on span "›" at bounding box center [998, 423] width 26 height 25
click at [905, 520] on td "13" at bounding box center [913, 519] width 28 height 23
type input "[DATE]"
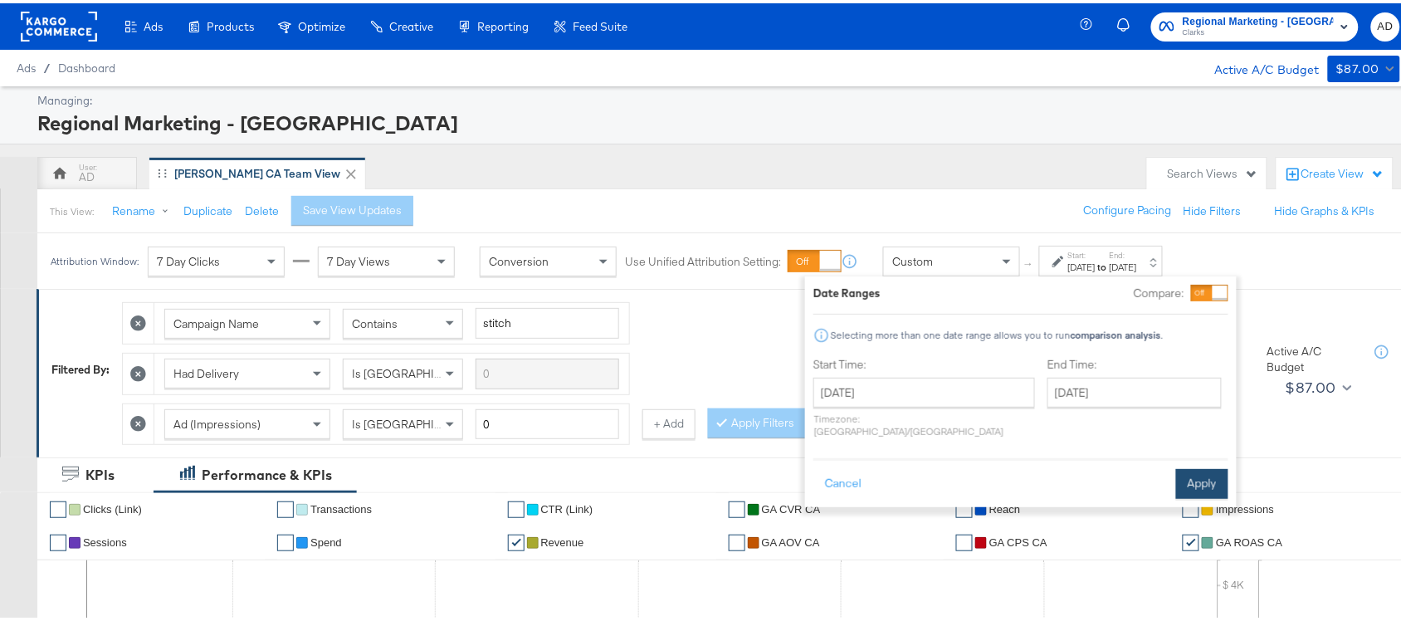
click at [1193, 466] on button "Apply" at bounding box center [1202, 481] width 52 height 30
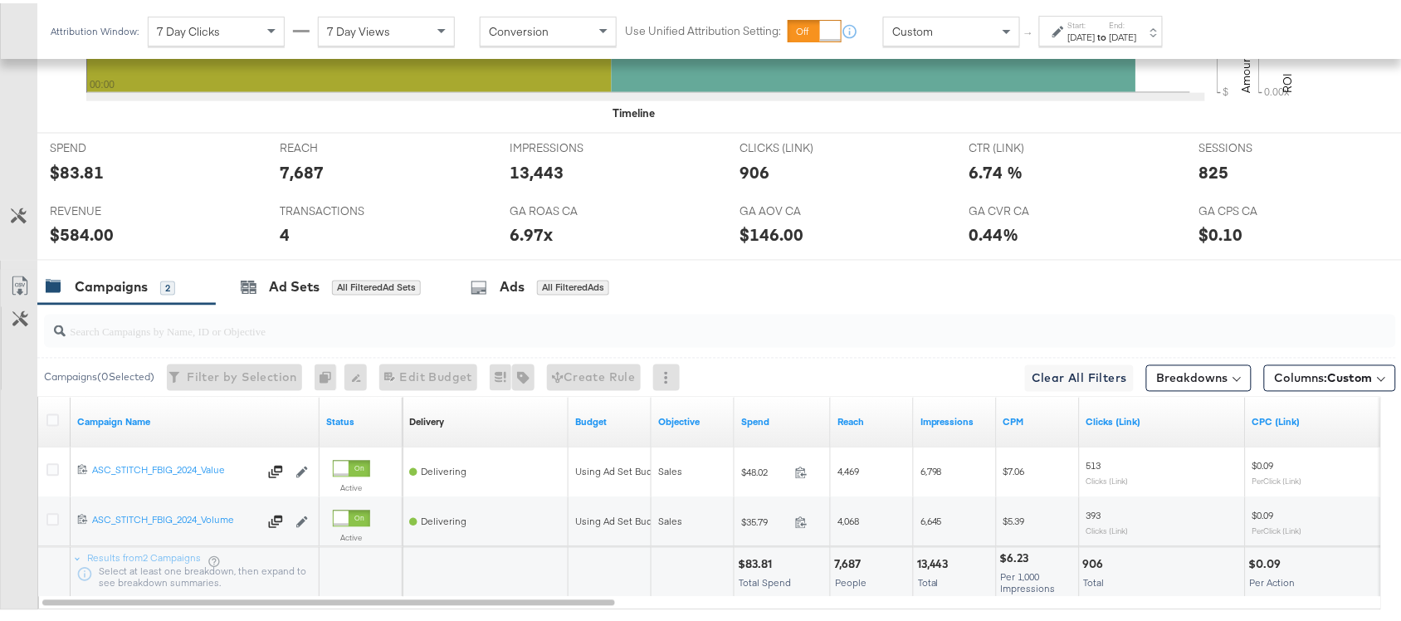
scroll to position [815, 0]
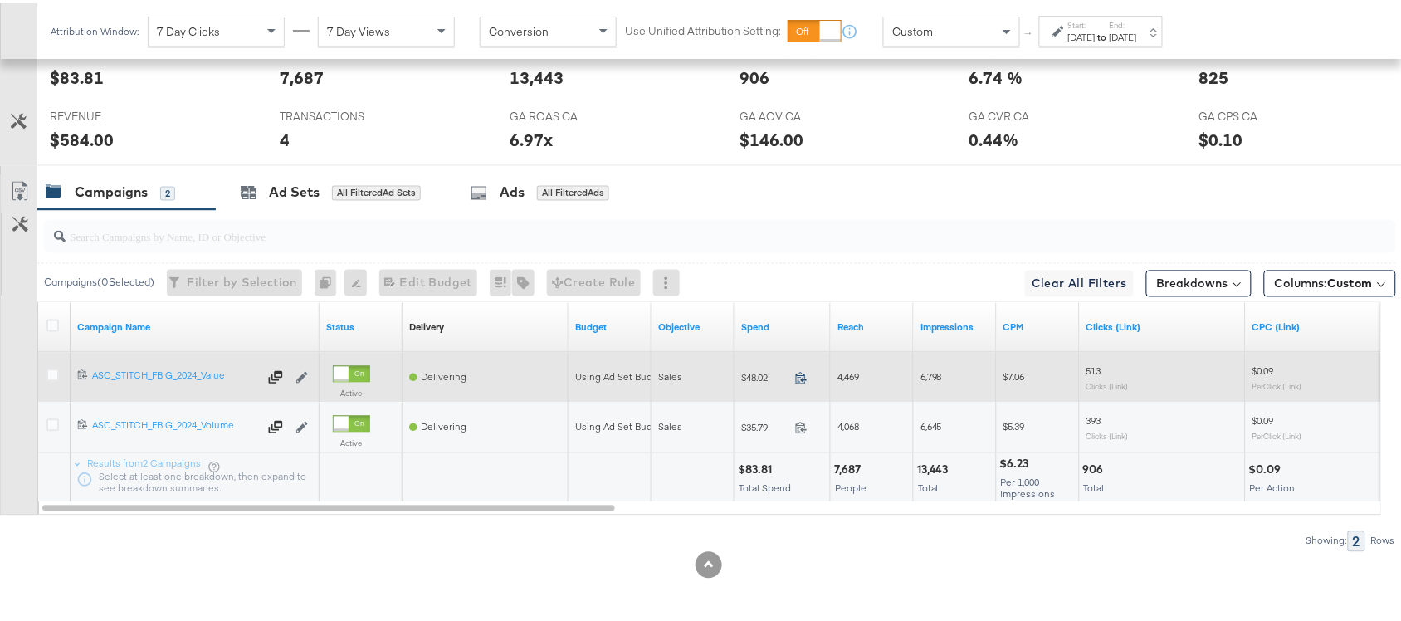
click at [798, 370] on icon at bounding box center [801, 374] width 12 height 12
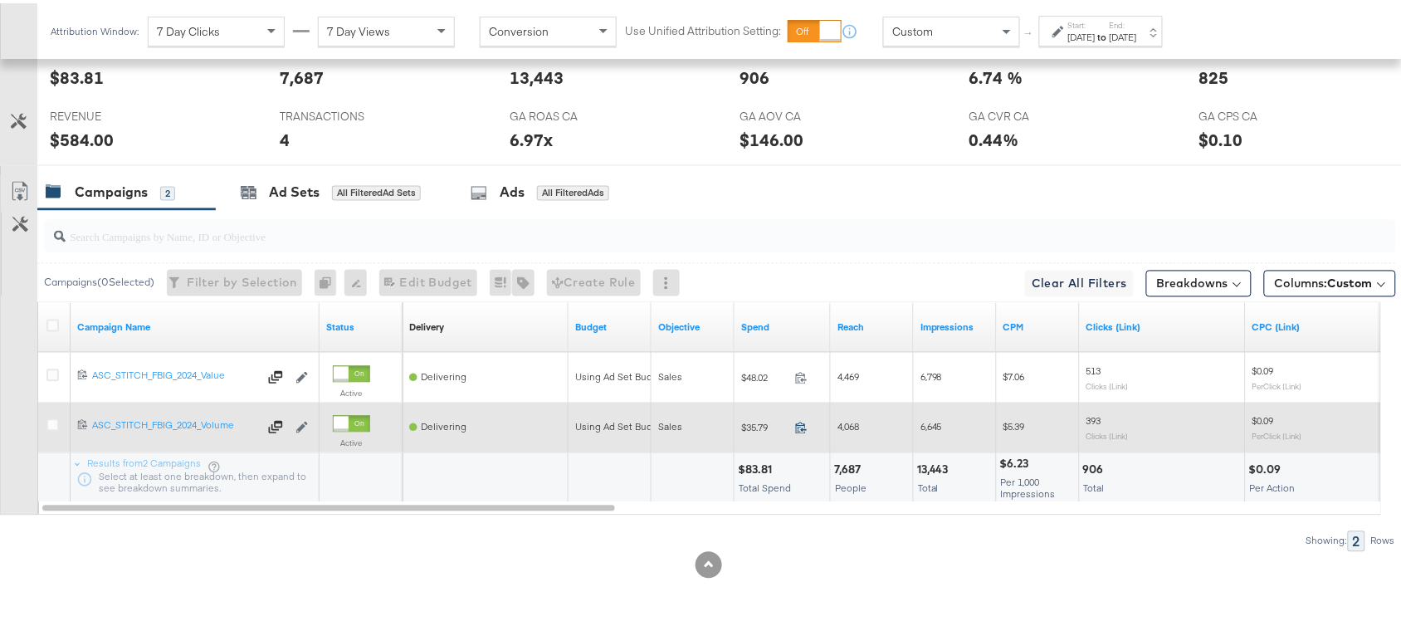
click at [798, 428] on icon at bounding box center [801, 424] width 12 height 12
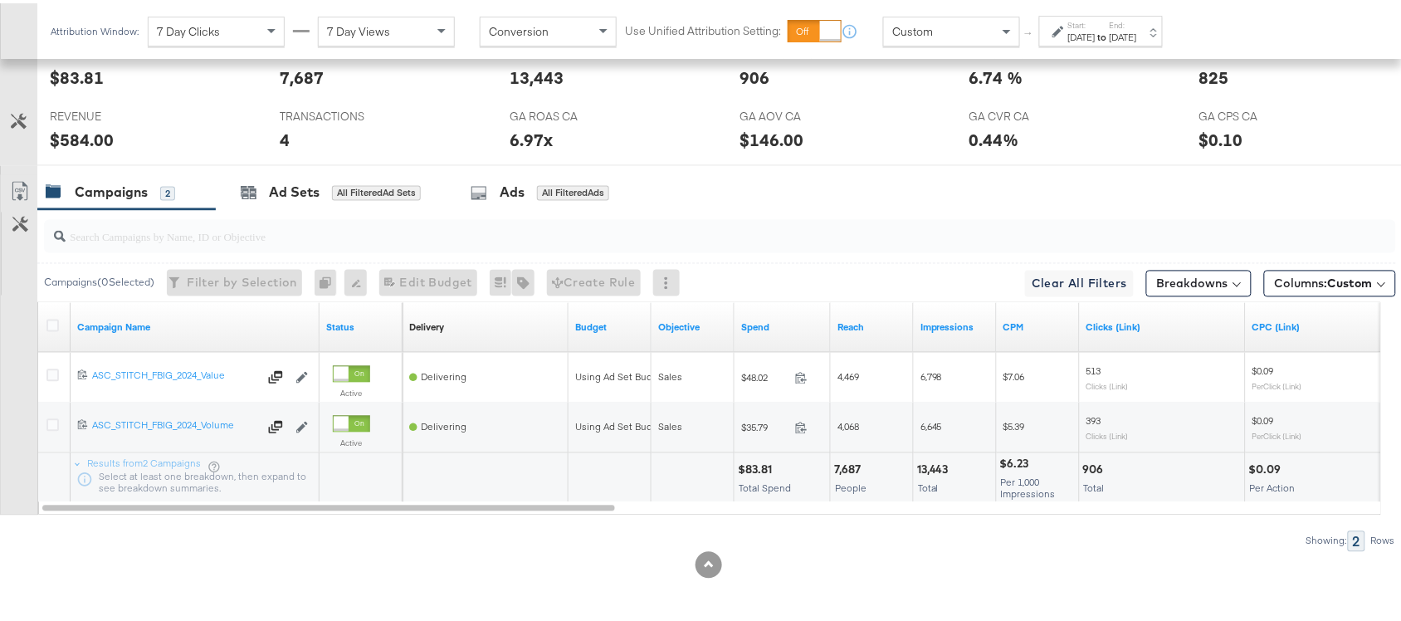
click at [1095, 26] on label "Start:" at bounding box center [1081, 22] width 27 height 11
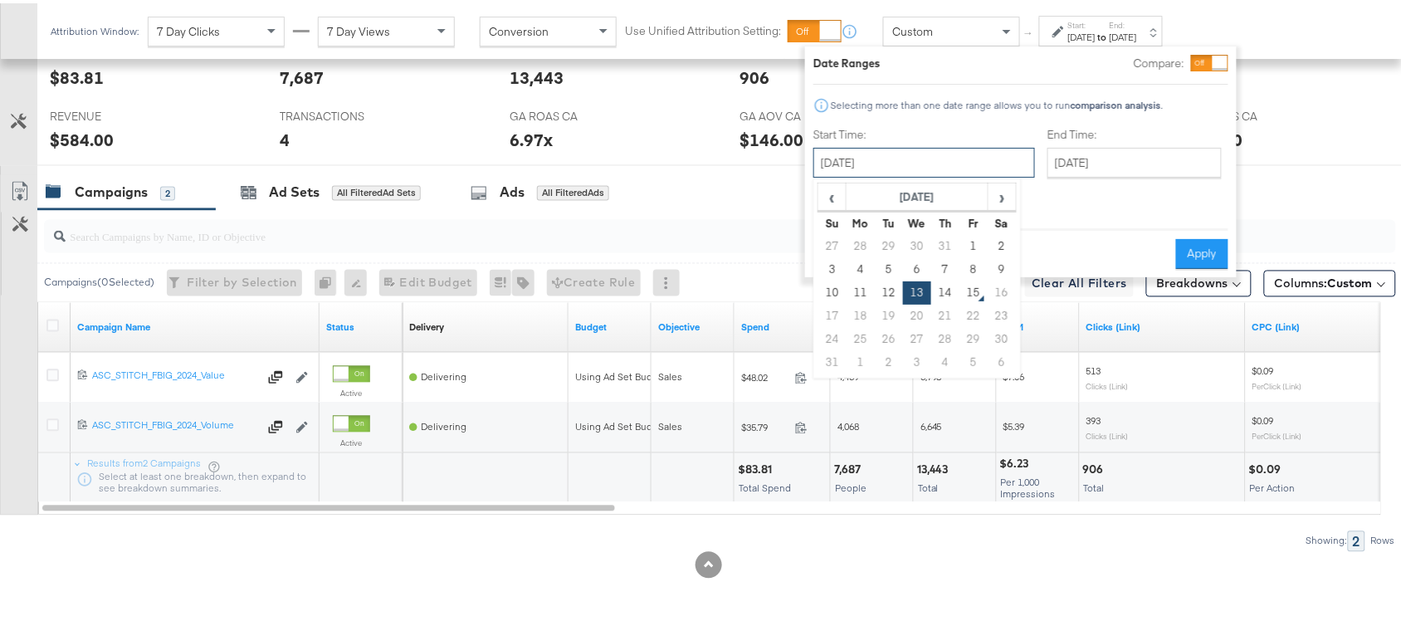
click at [890, 163] on input "August 13th 2025" at bounding box center [924, 159] width 222 height 30
click at [939, 285] on td "14" at bounding box center [945, 289] width 28 height 23
type input "August 14th 2025"
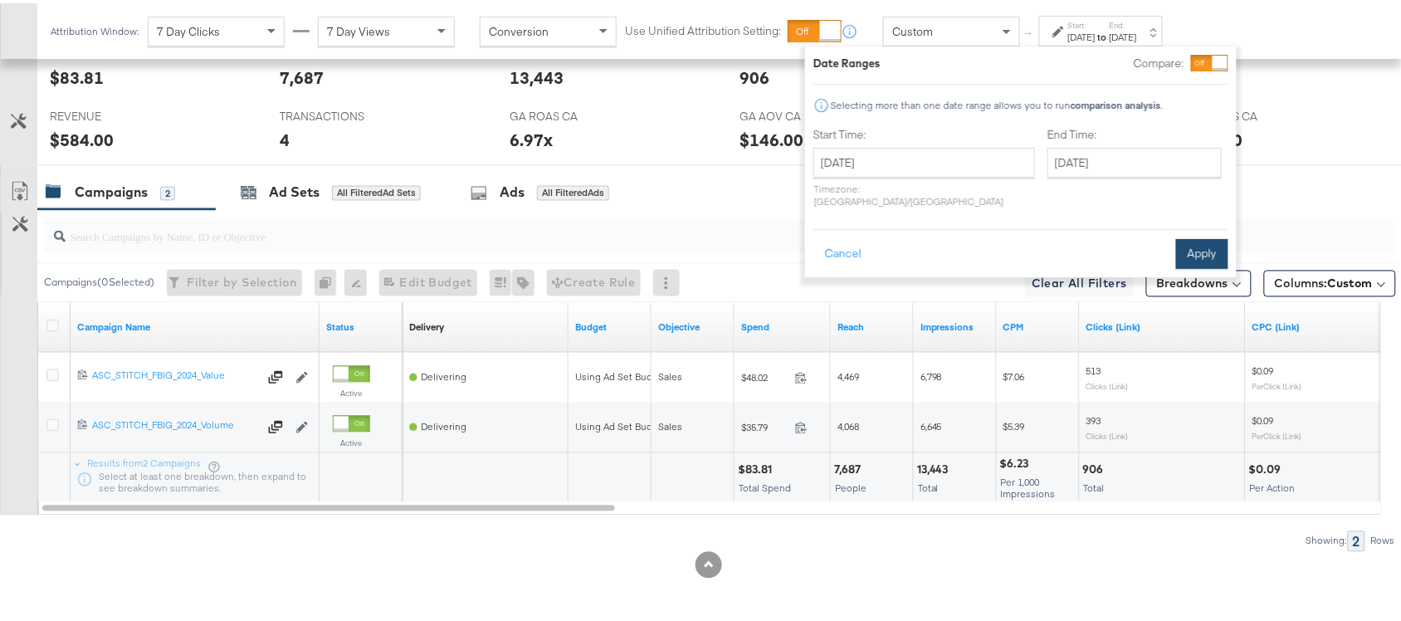
click at [1198, 236] on button "Apply" at bounding box center [1202, 251] width 52 height 30
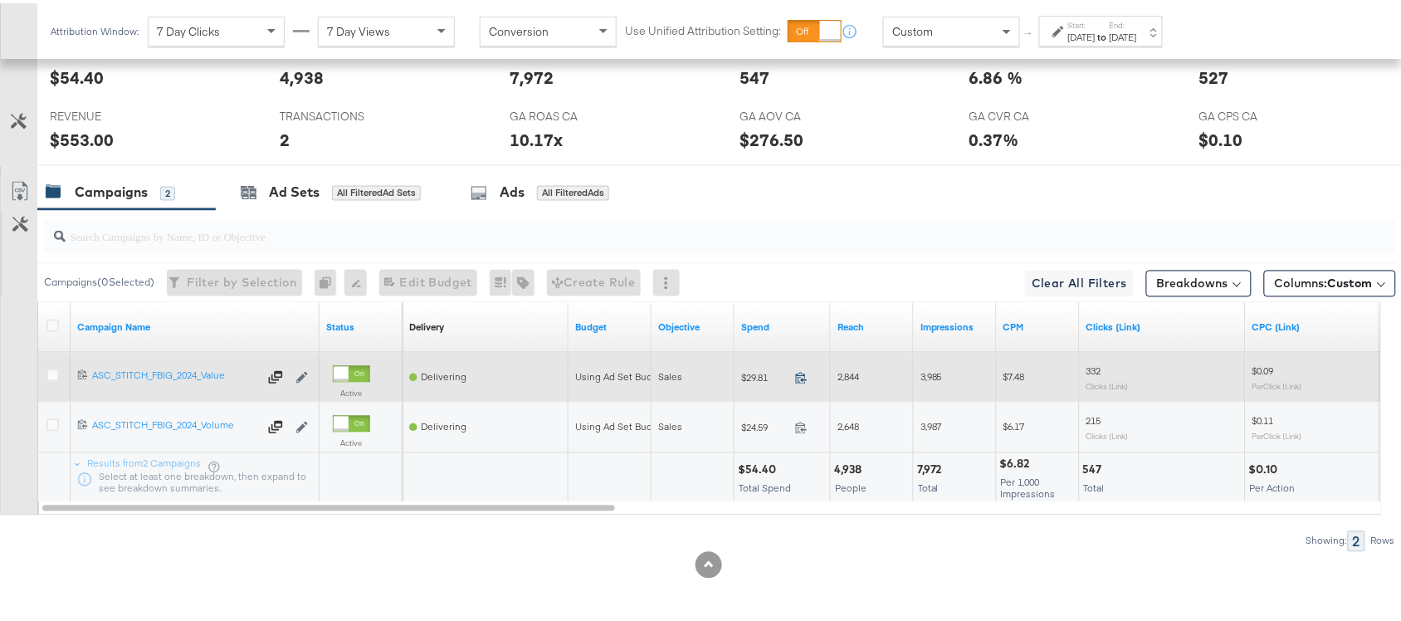
click at [801, 376] on icon at bounding box center [801, 374] width 12 height 12
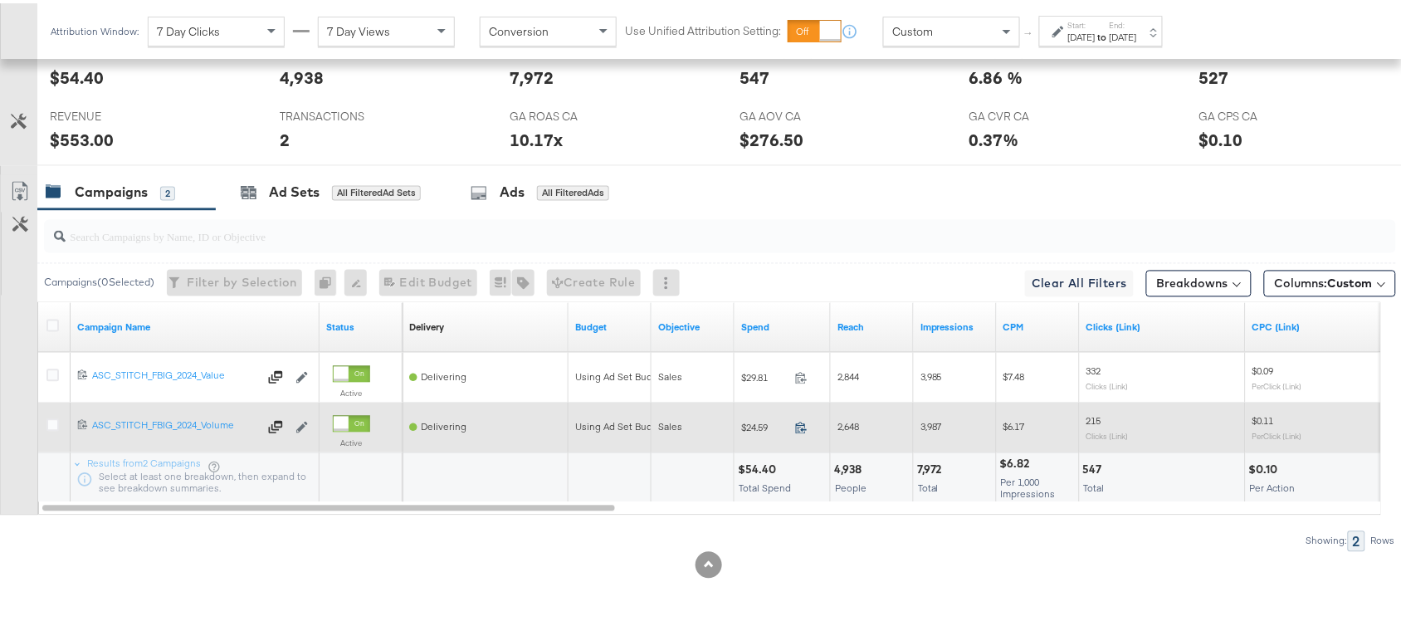
click at [801, 424] on icon at bounding box center [801, 424] width 12 height 12
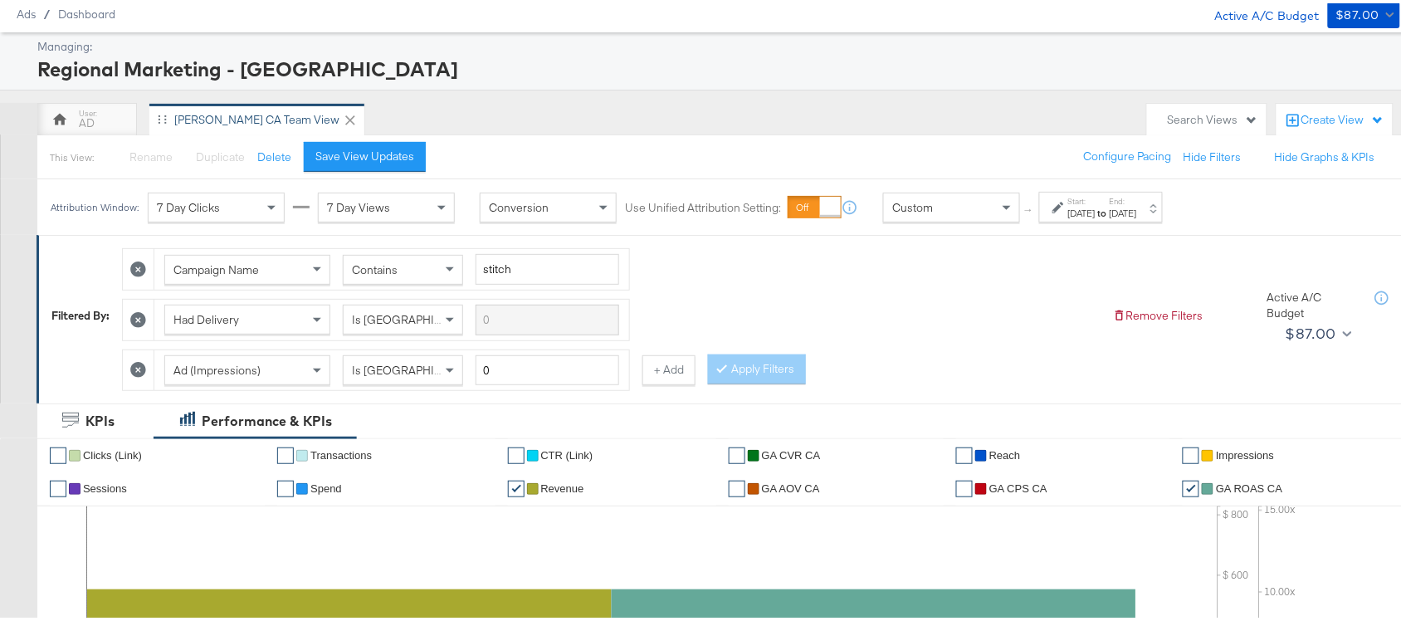
scroll to position [0, 0]
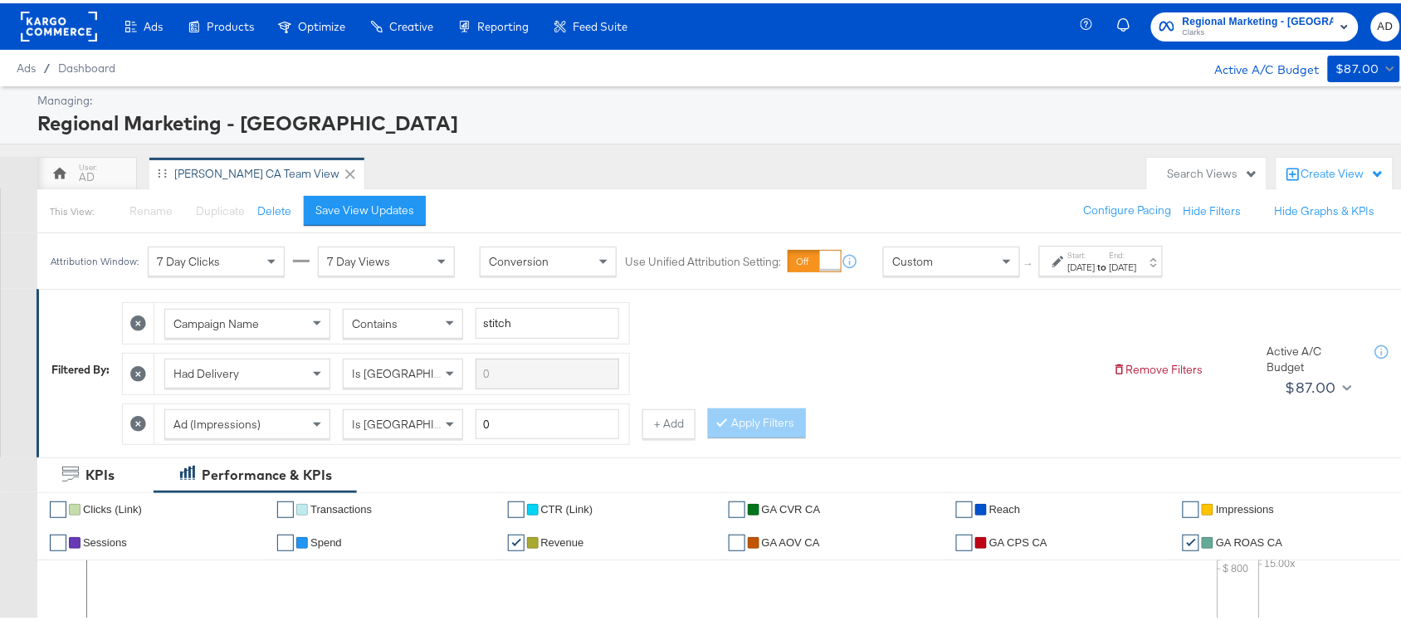
click at [56, 25] on rect at bounding box center [59, 23] width 76 height 30
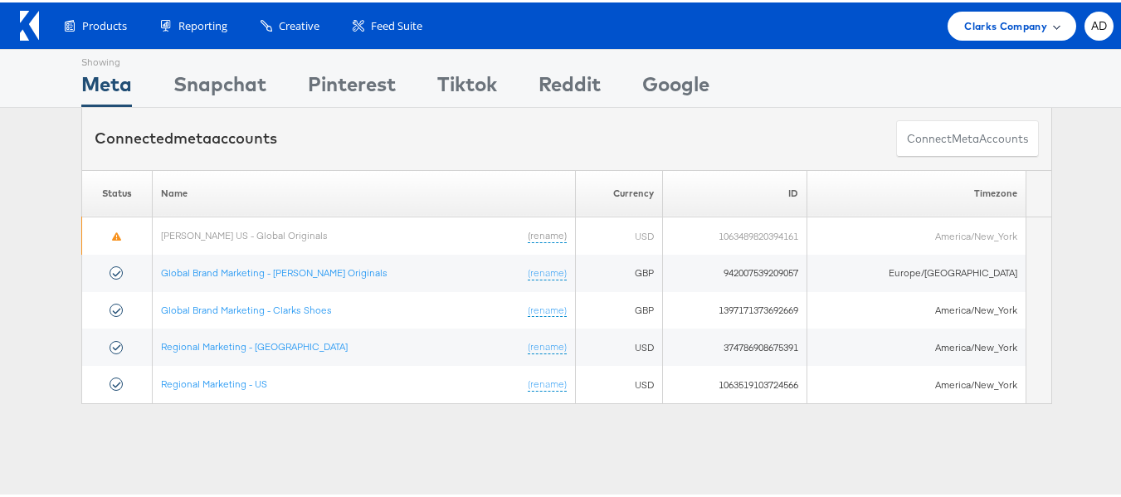
click at [1022, 29] on span "Clarks Company" at bounding box center [1005, 23] width 83 height 17
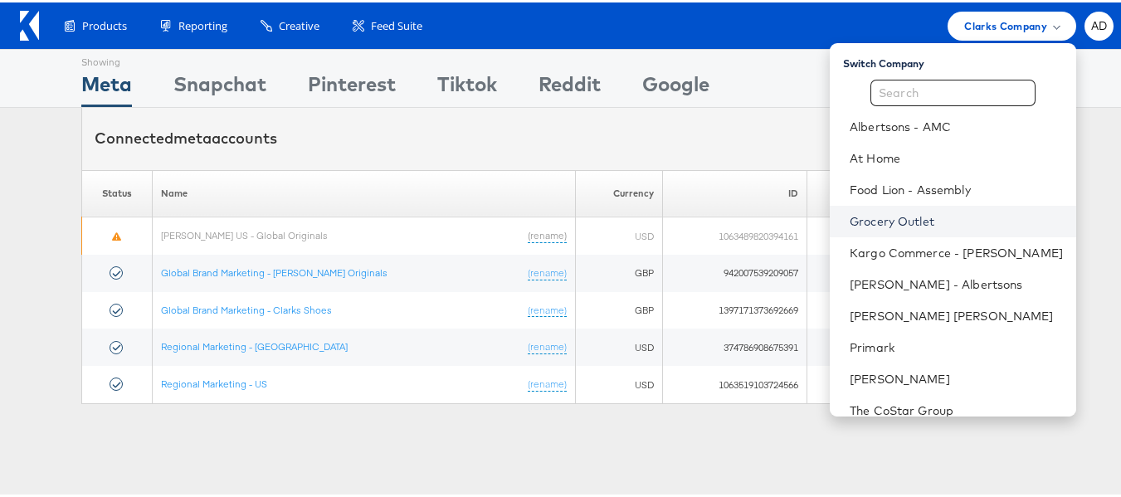
click at [869, 214] on link "Grocery Outlet" at bounding box center [956, 219] width 213 height 17
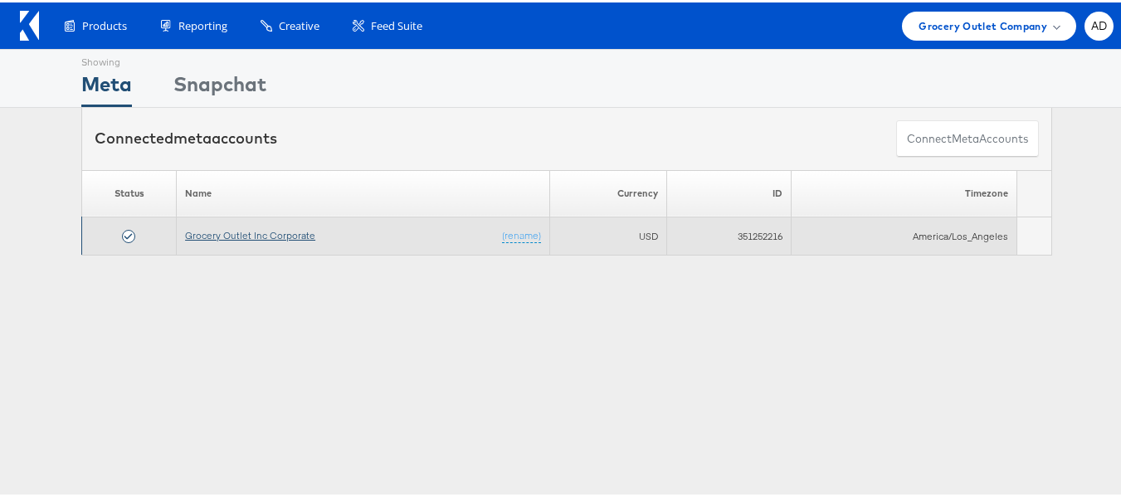
click at [271, 238] on link "Grocery Outlet Inc Corporate" at bounding box center [250, 233] width 130 height 12
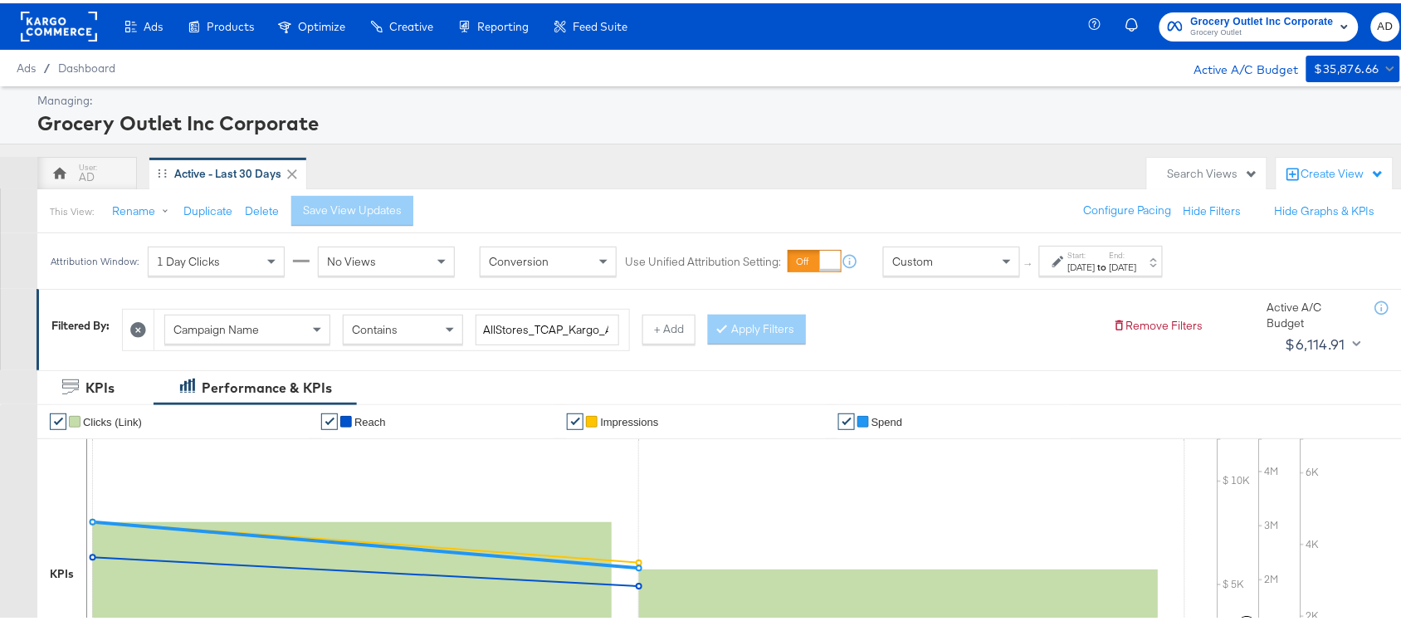
click at [1095, 270] on div "[DATE]" at bounding box center [1081, 263] width 27 height 13
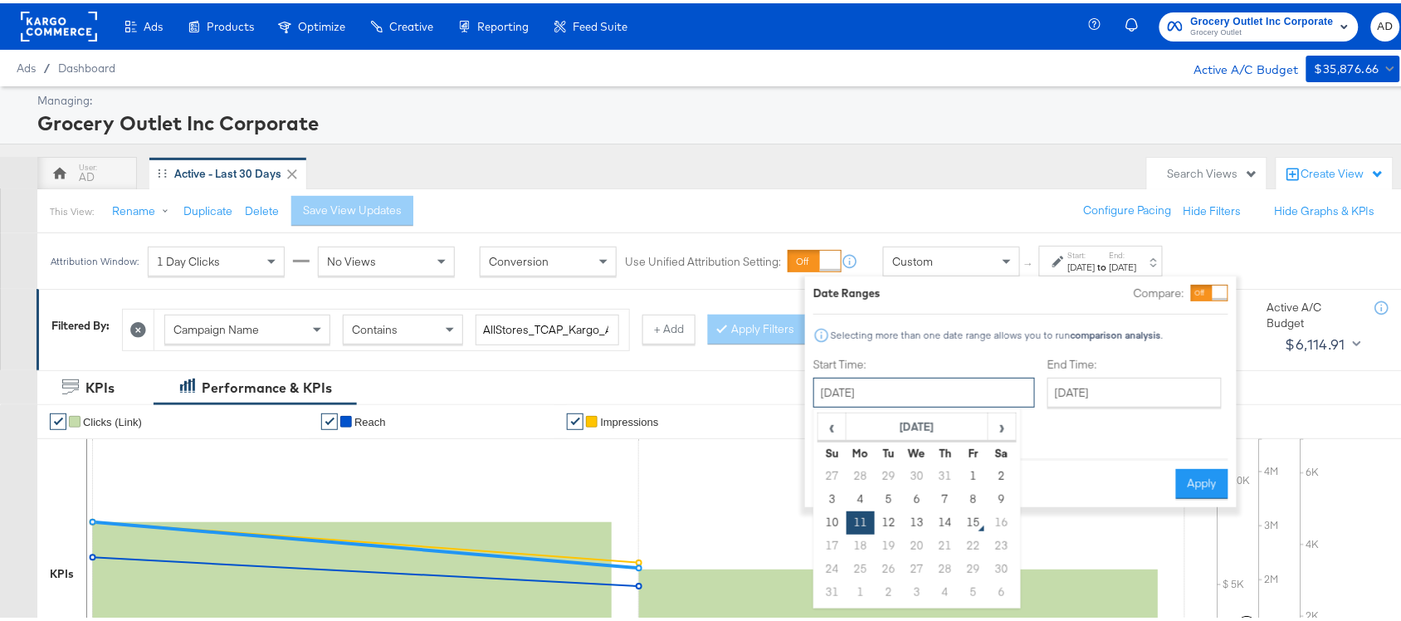
click at [972, 391] on input "August 11th 2025" at bounding box center [924, 389] width 222 height 30
click at [917, 519] on td "13" at bounding box center [917, 519] width 28 height 23
type input "August 13th 2025"
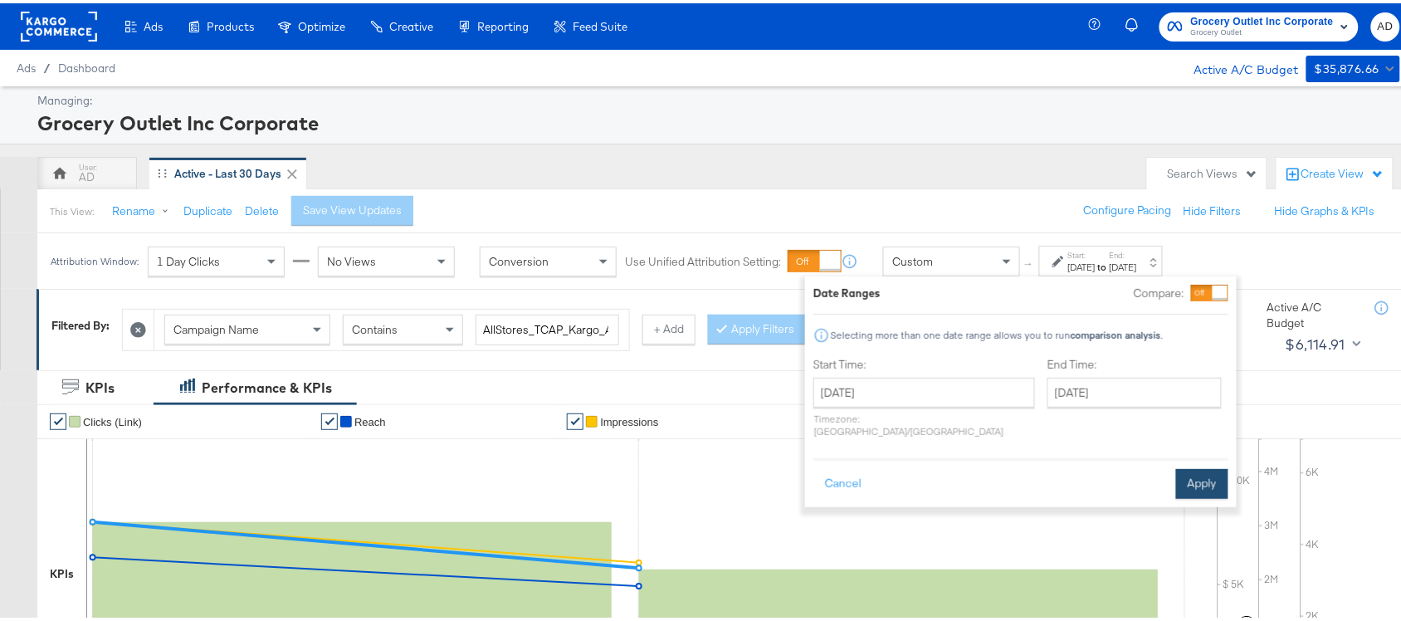
click at [1196, 466] on button "Apply" at bounding box center [1202, 481] width 52 height 30
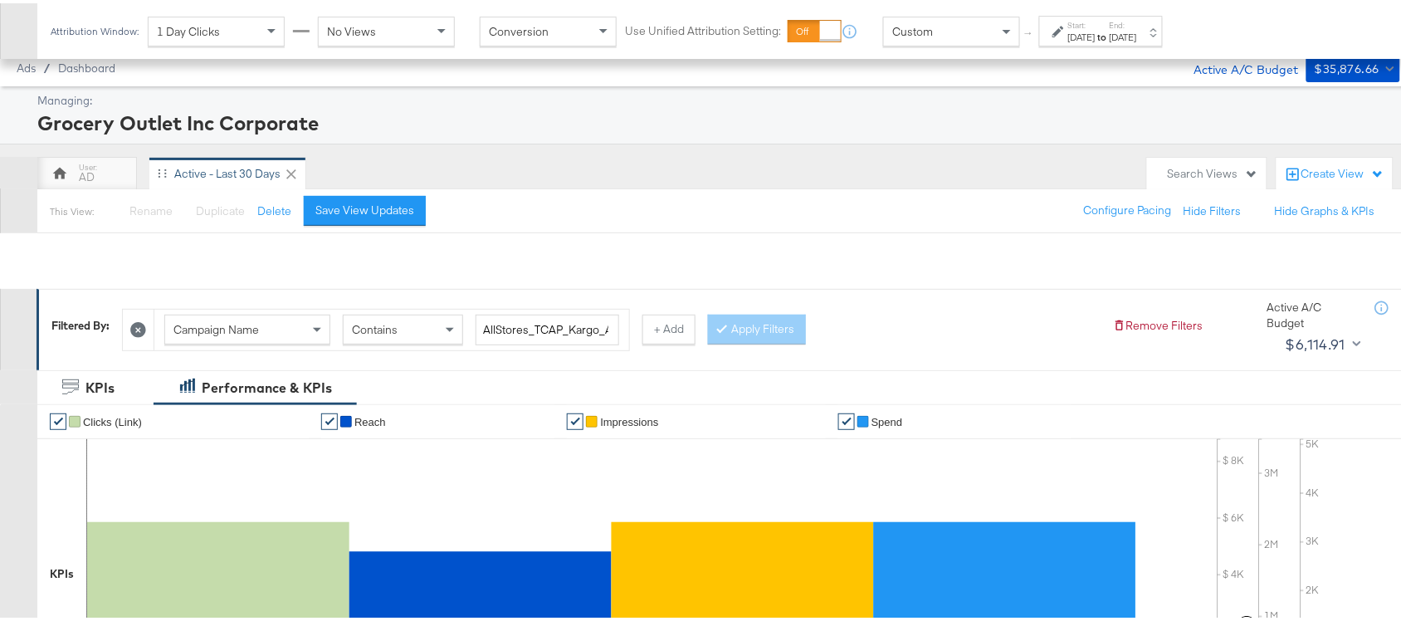
scroll to position [578, 0]
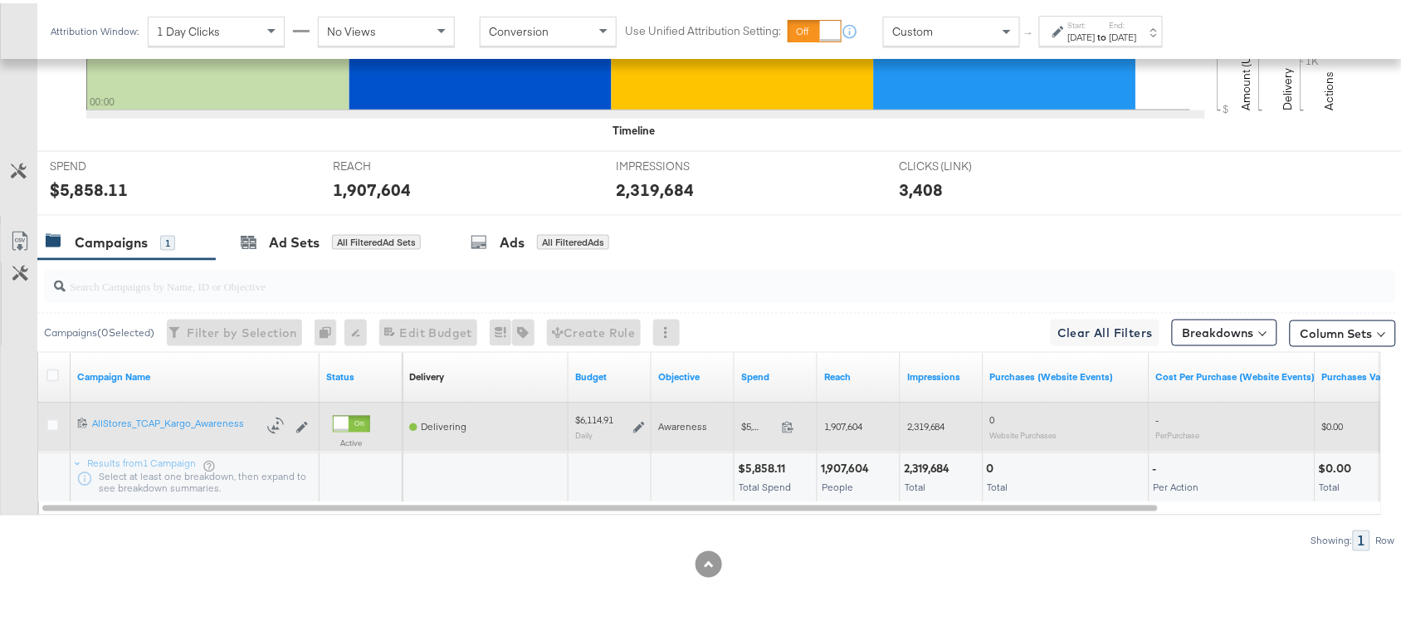
click at [794, 428] on span at bounding box center [793, 426] width 36 height 12
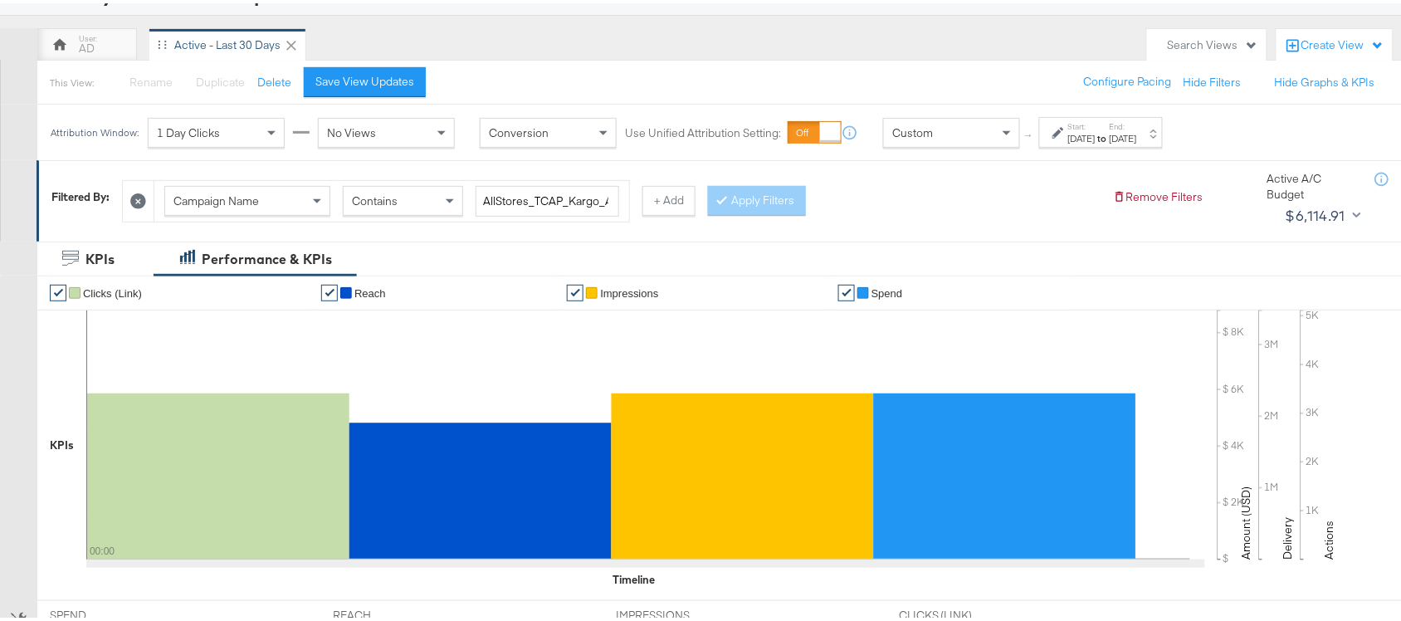
scroll to position [0, 0]
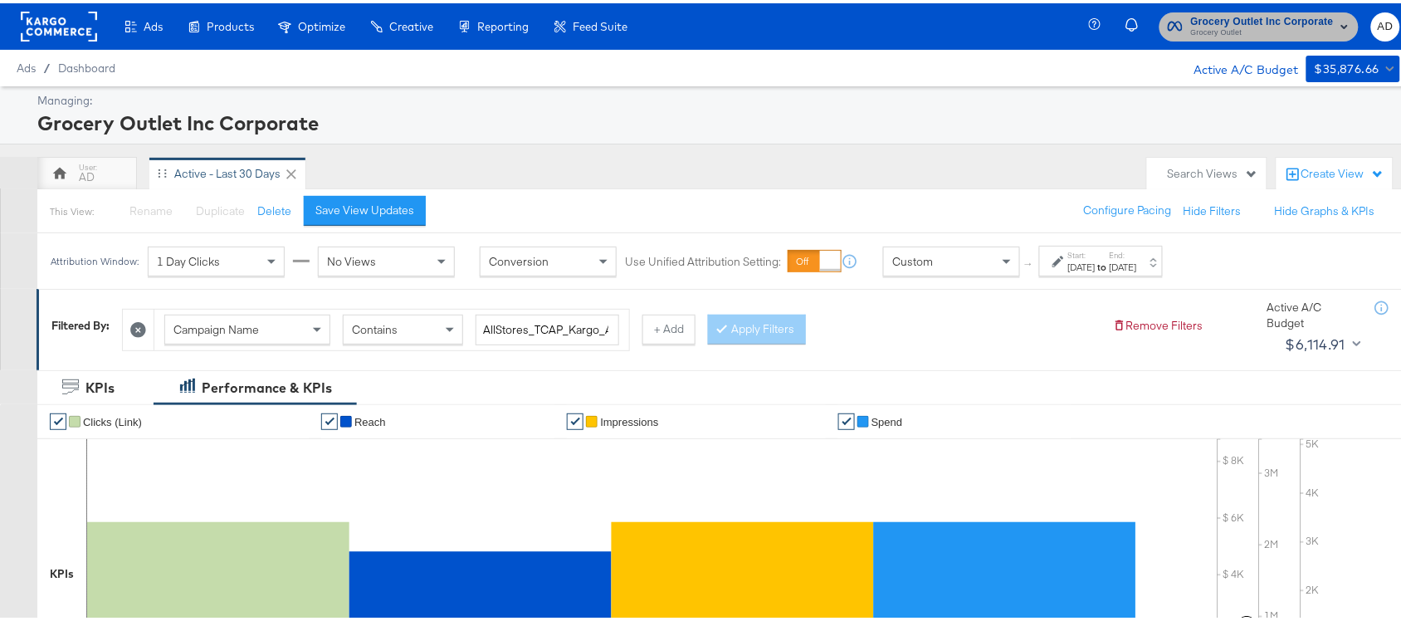
click at [1271, 23] on span "Grocery Outlet" at bounding box center [1262, 29] width 143 height 13
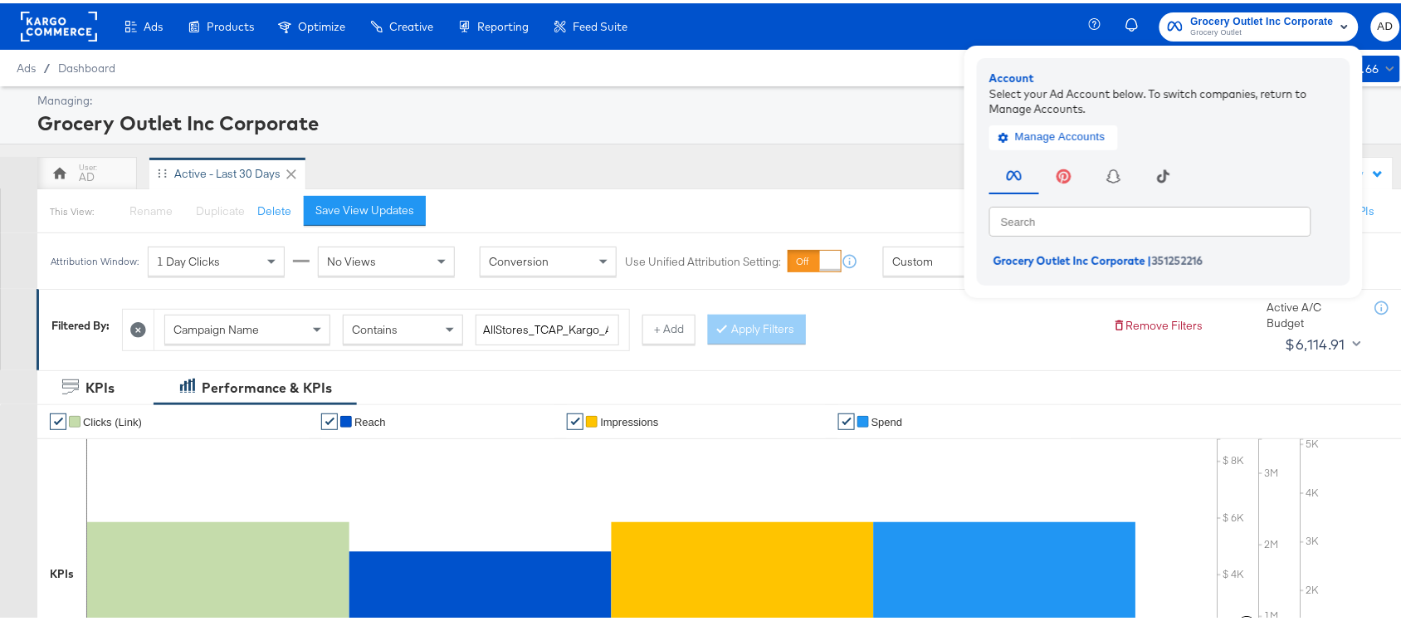
click at [56, 27] on rect at bounding box center [59, 23] width 76 height 30
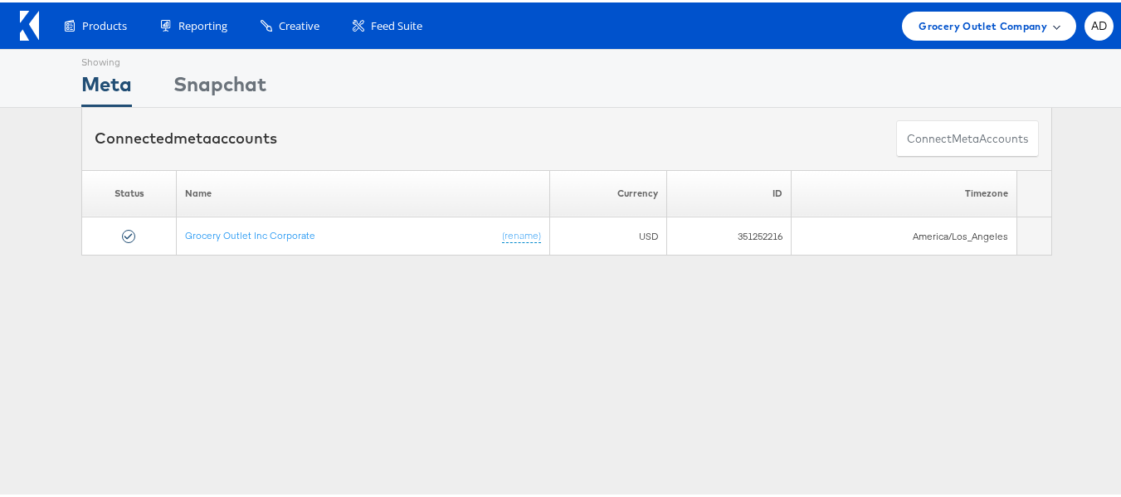
click at [953, 36] on div "Grocery Outlet Company" at bounding box center [989, 23] width 174 height 29
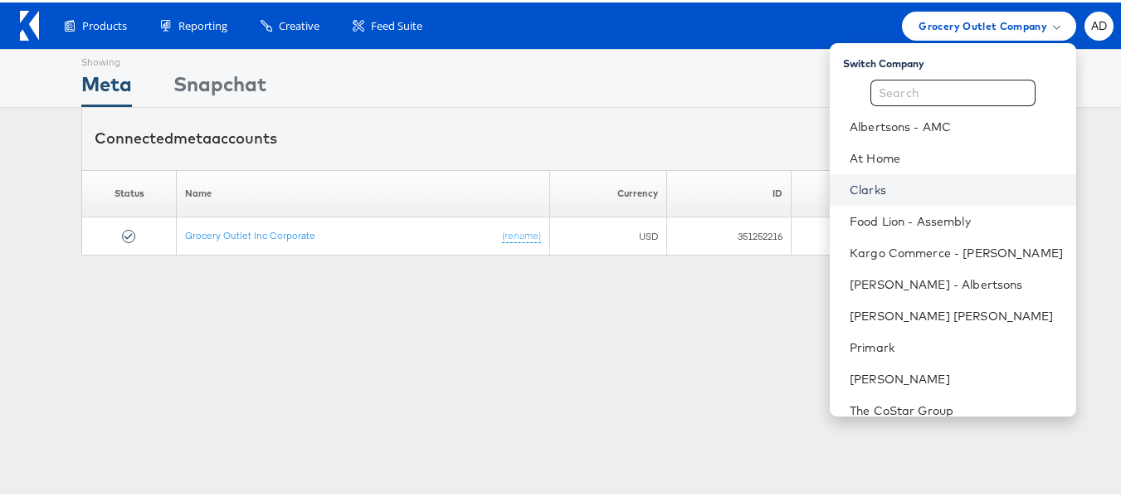
click at [850, 193] on link "Clarks" at bounding box center [956, 187] width 213 height 17
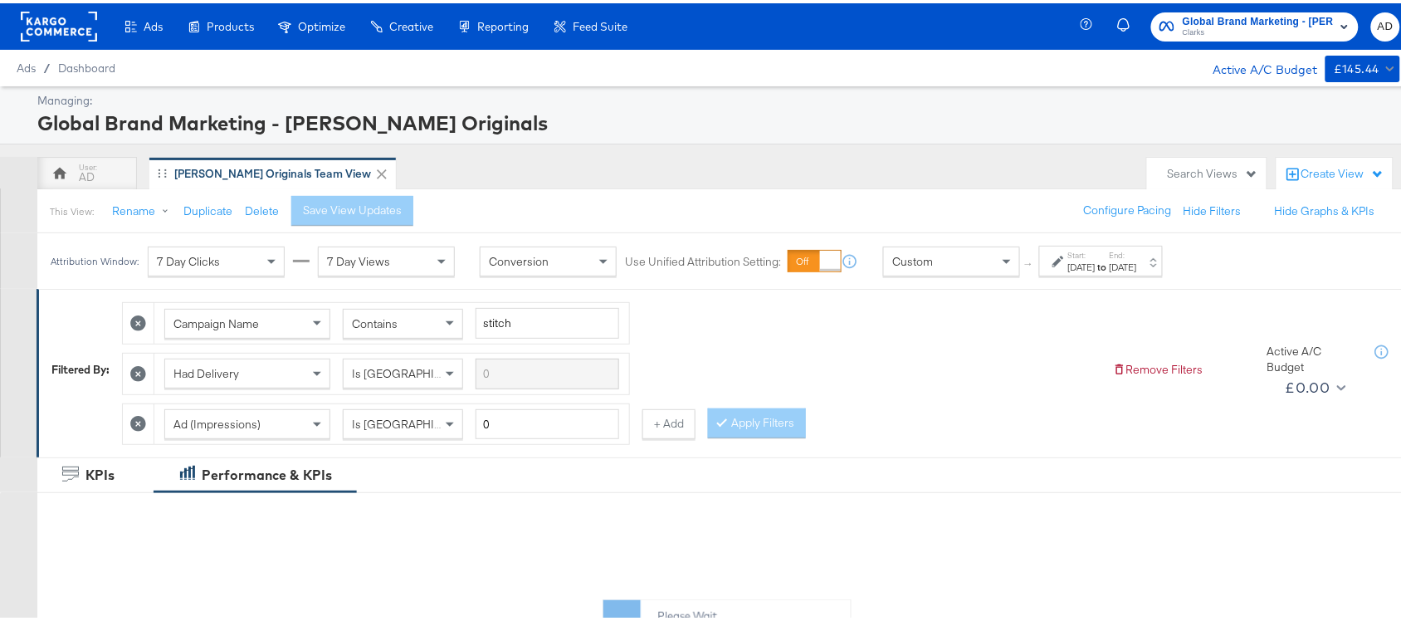
click at [1071, 253] on label "Start:" at bounding box center [1081, 251] width 27 height 11
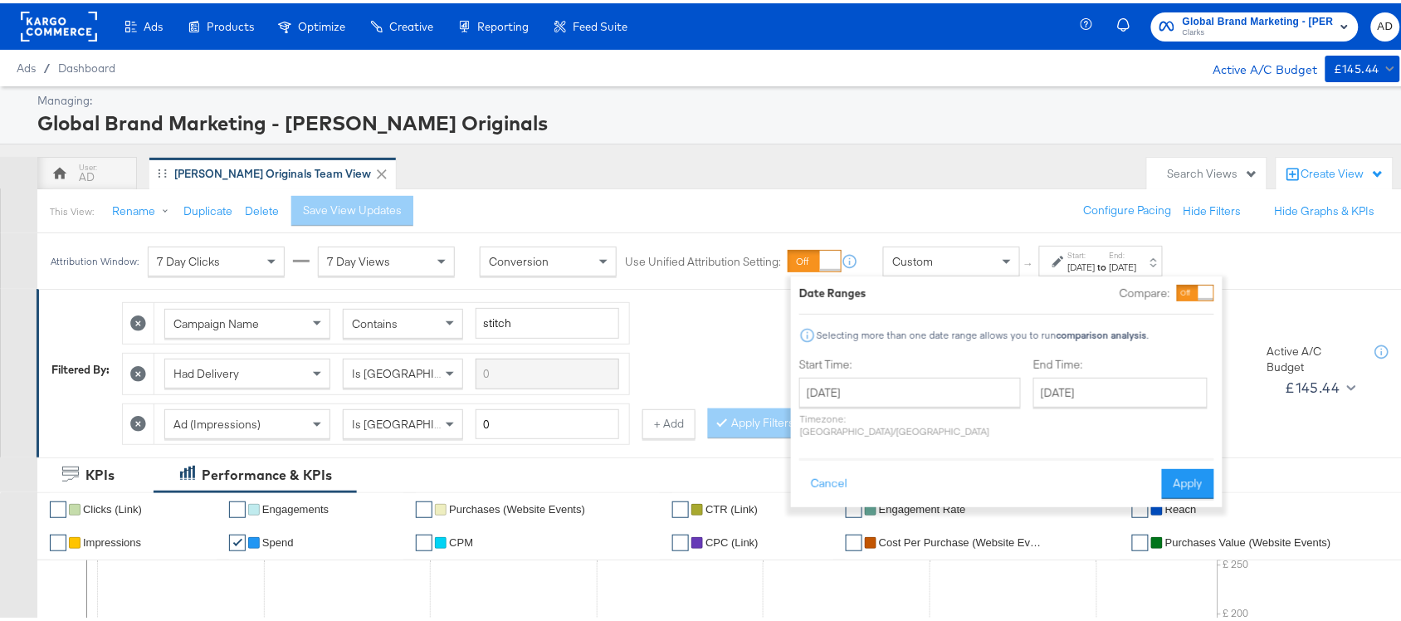
scroll to position [765, 0]
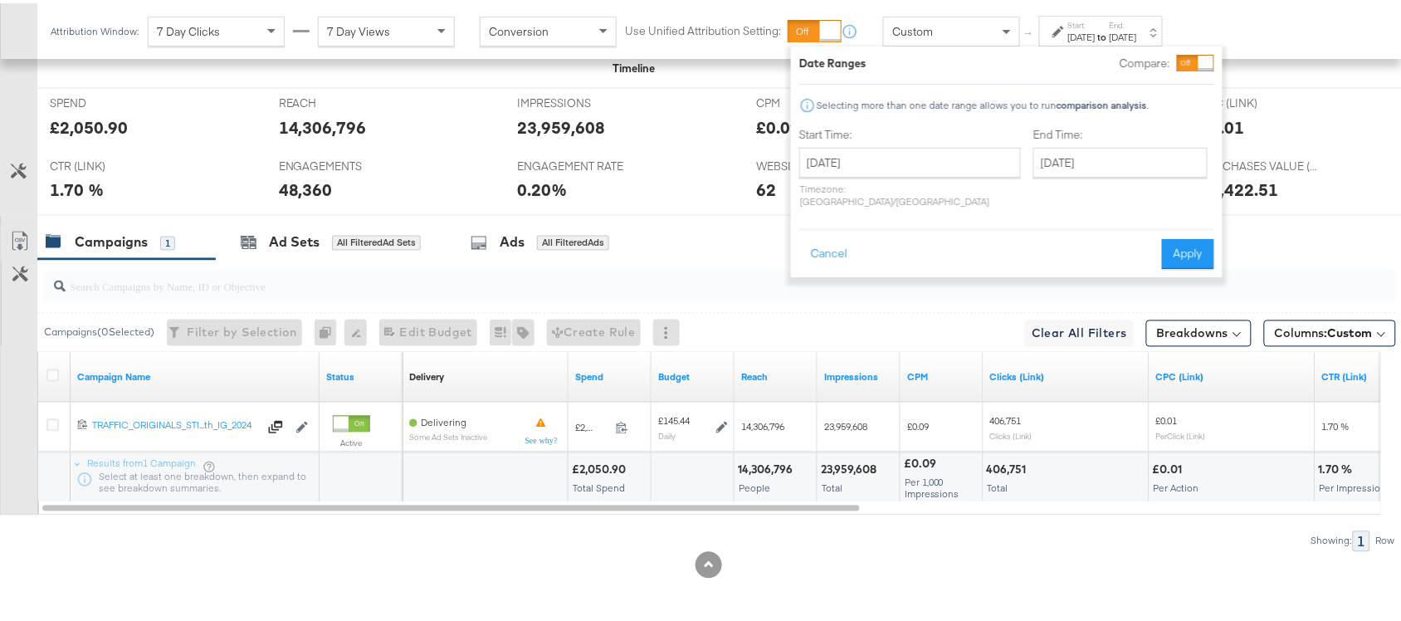
click at [701, 304] on div at bounding box center [716, 282] width 1359 height 53
